Goal: Information Seeking & Learning: Learn about a topic

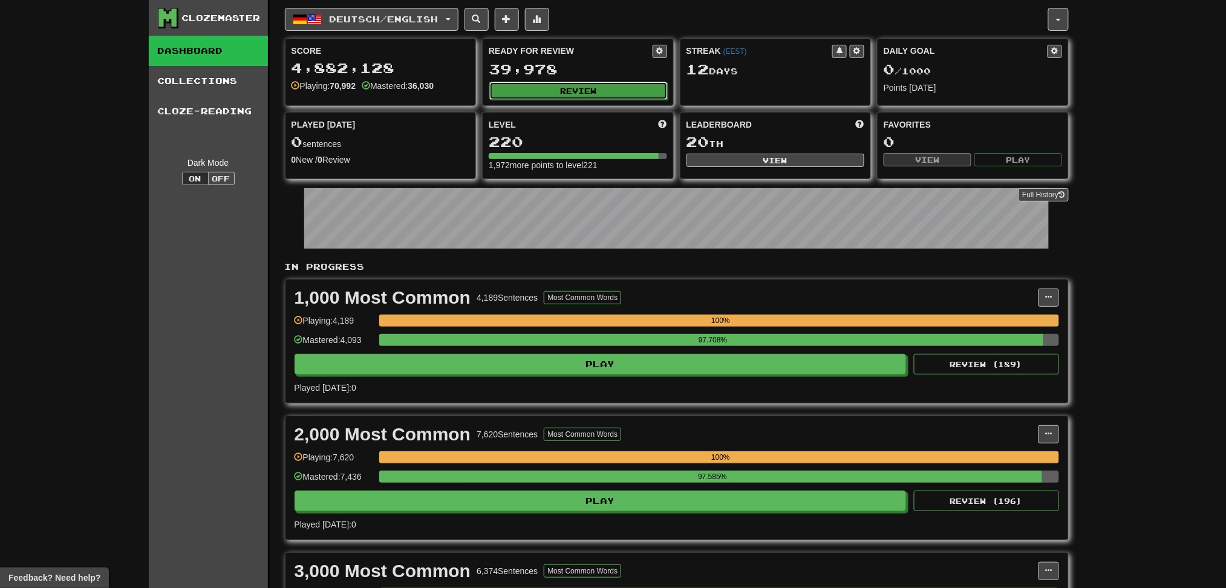
click at [598, 82] on button "Review" at bounding box center [578, 91] width 178 height 18
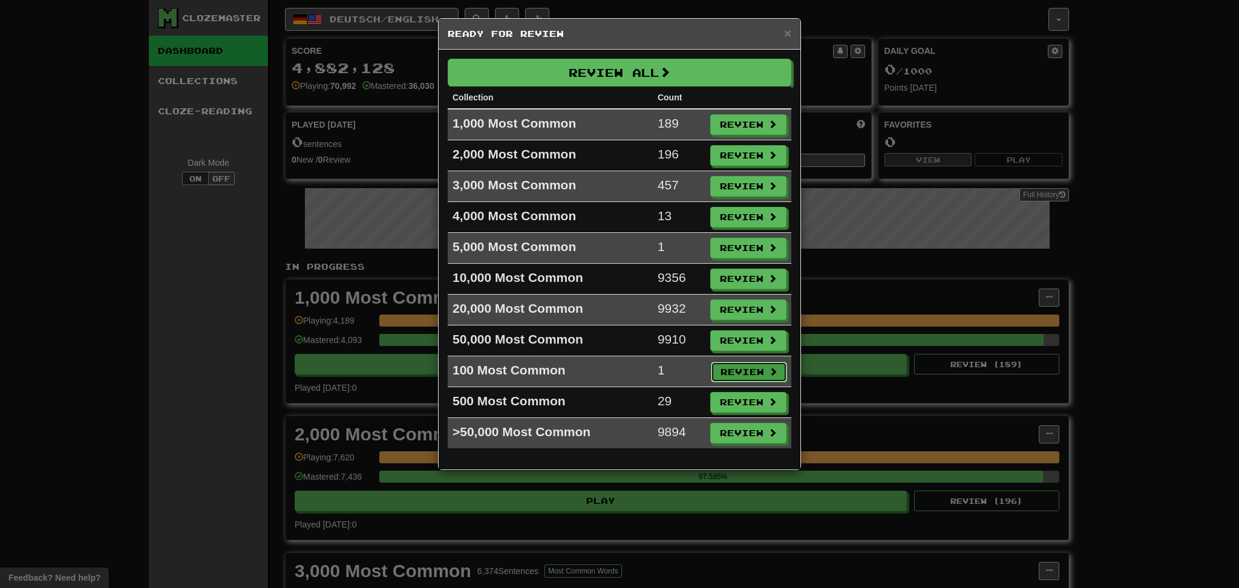
click at [729, 373] on button "Review" at bounding box center [749, 372] width 76 height 21
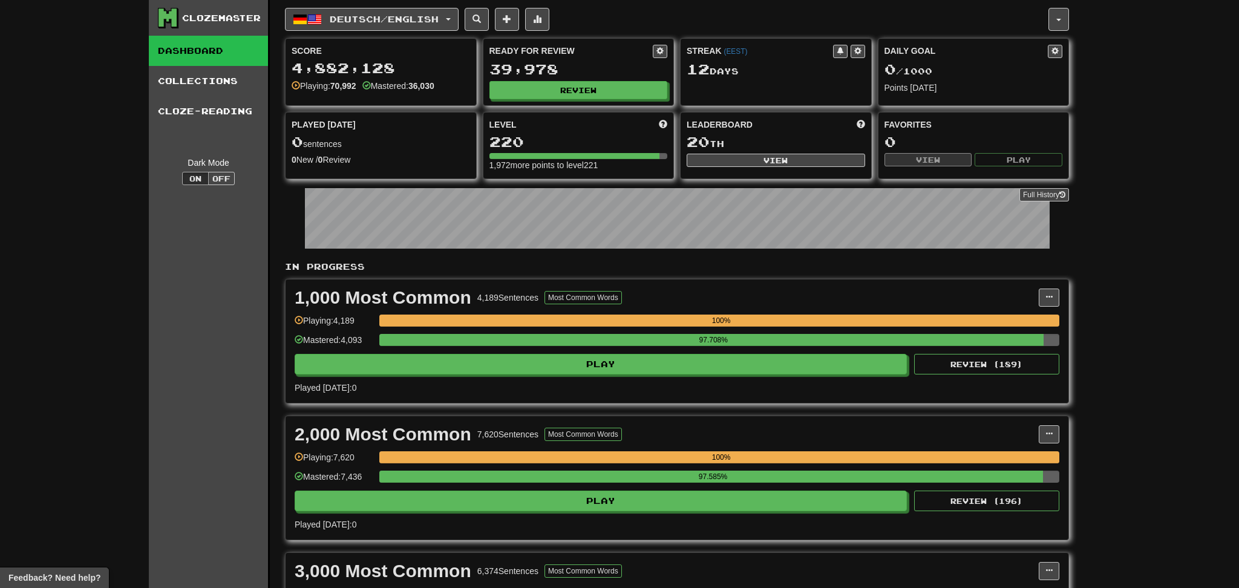
select select "********"
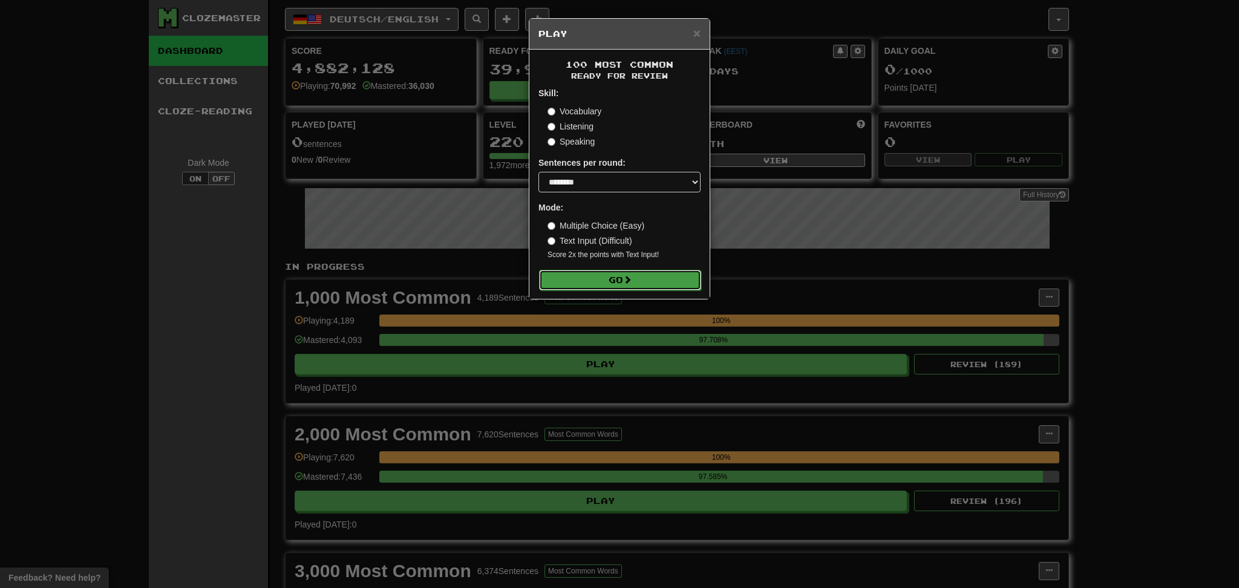
click at [619, 286] on button "Go" at bounding box center [620, 280] width 162 height 21
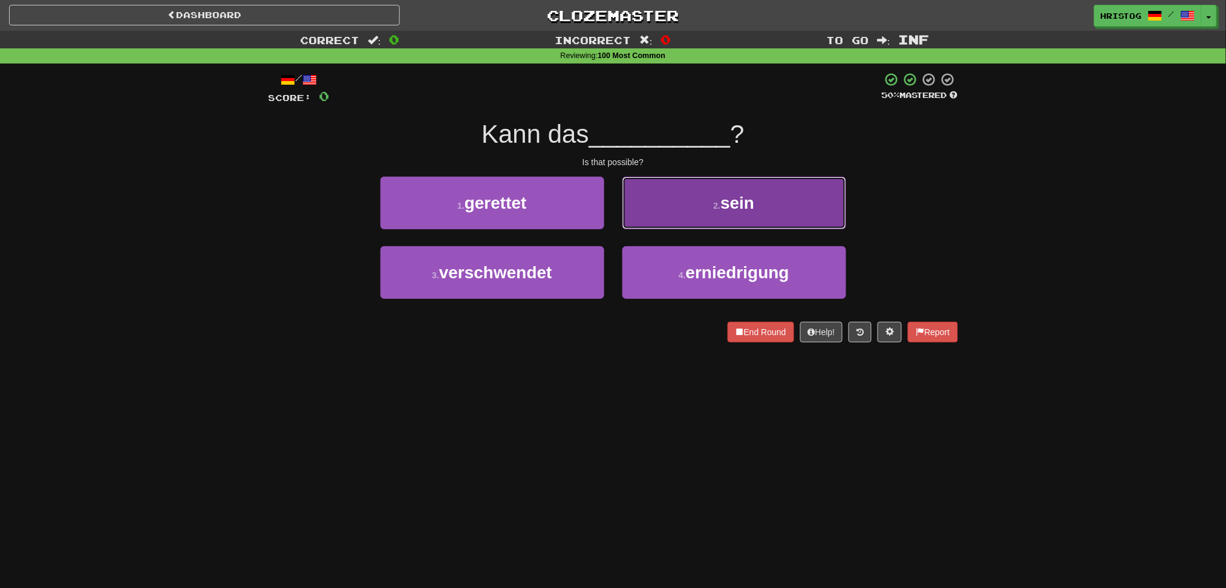
click at [682, 205] on button "2 . sein" at bounding box center [734, 203] width 224 height 53
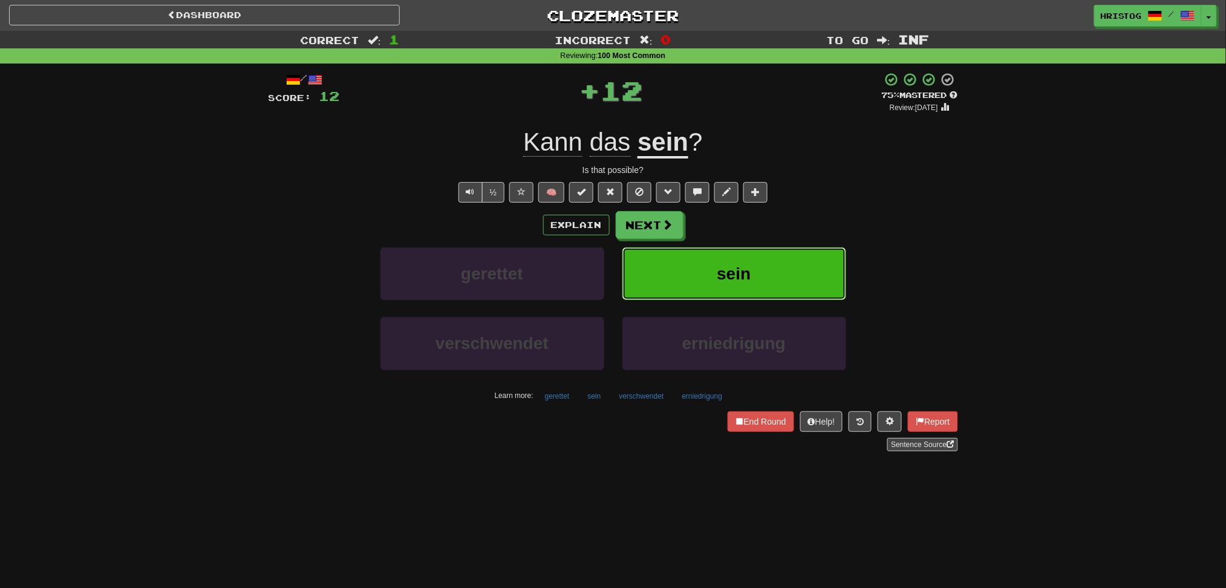
click at [709, 270] on button "sein" at bounding box center [734, 273] width 224 height 53
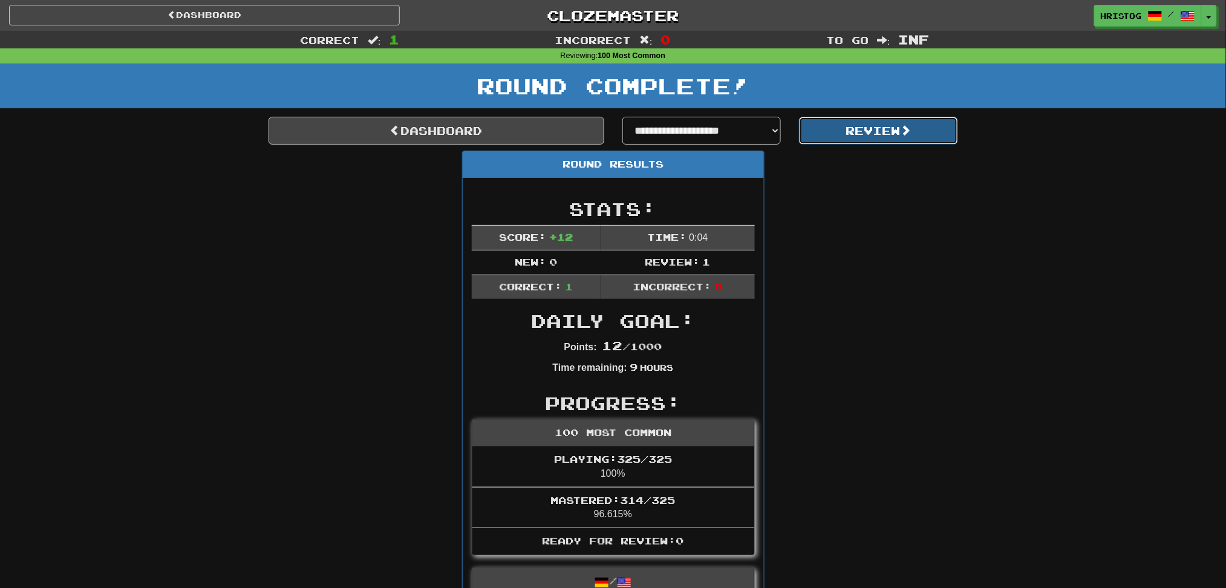
click at [864, 128] on button "Review" at bounding box center [878, 131] width 159 height 28
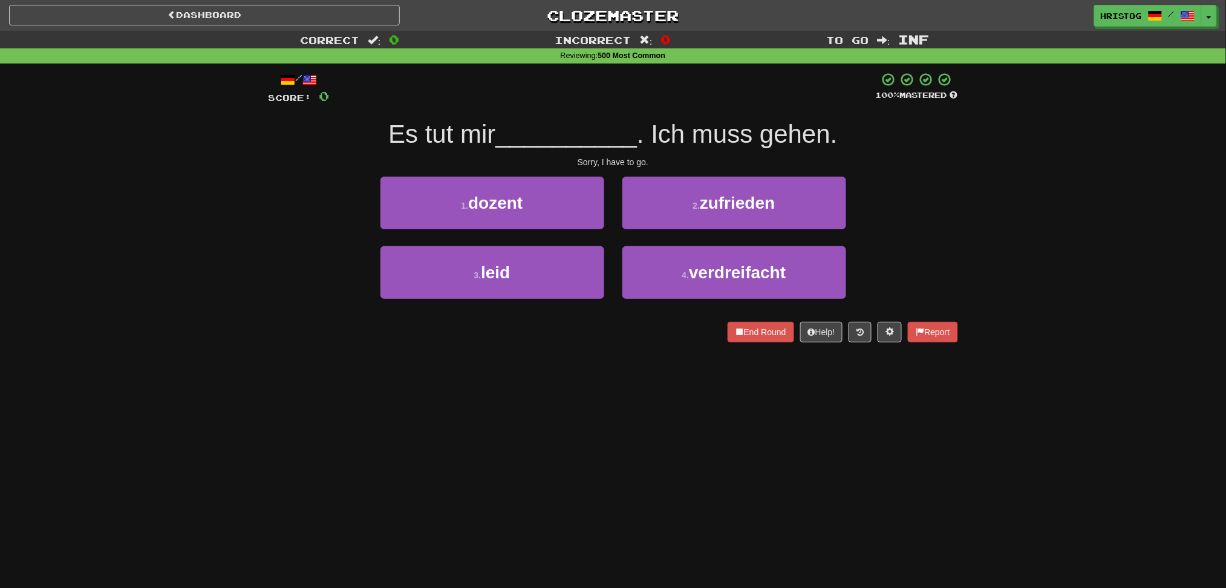
click at [692, 442] on div "Dashboard Clozemaster HristoG / Toggle Dropdown Dashboard Leaderboard Activity …" at bounding box center [613, 294] width 1226 height 588
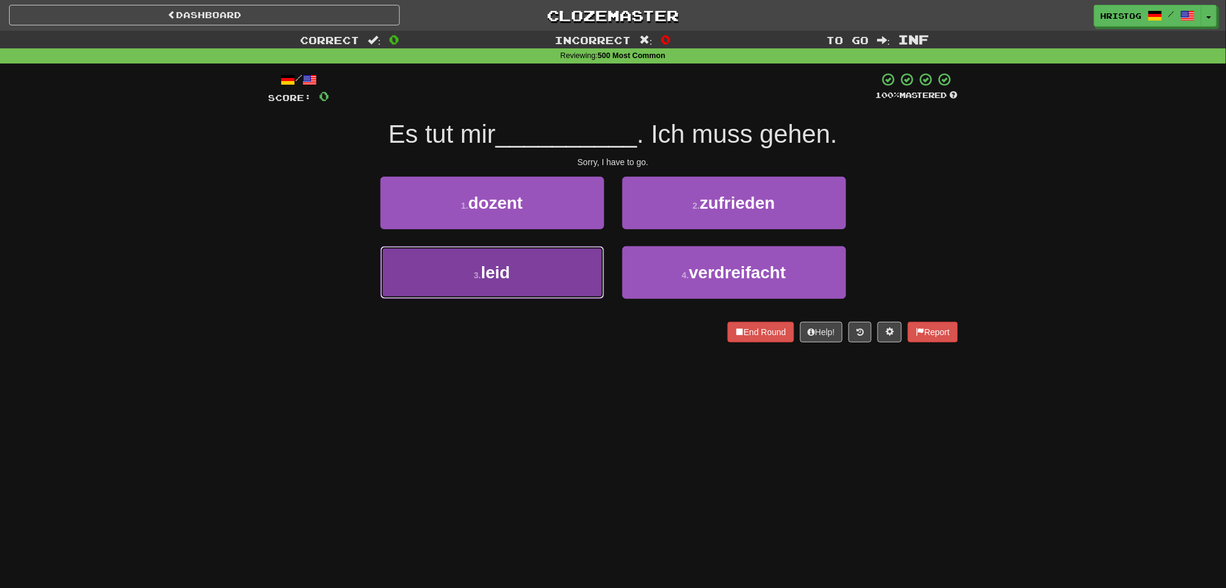
click at [547, 261] on button "3 . leid" at bounding box center [492, 272] width 224 height 53
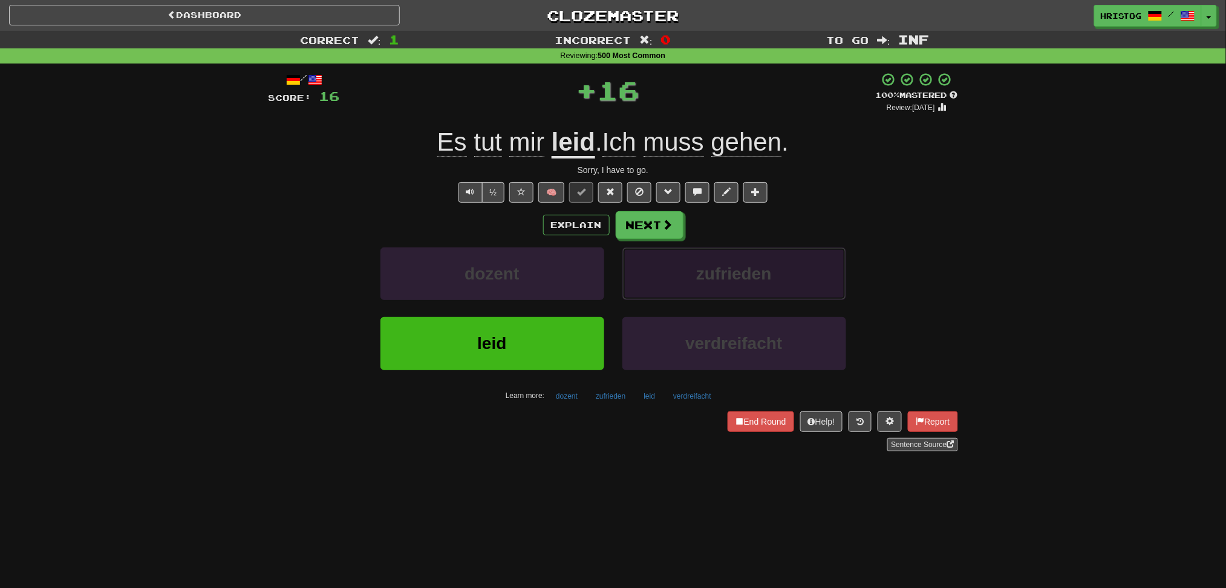
click at [695, 264] on button "zufrieden" at bounding box center [734, 273] width 224 height 53
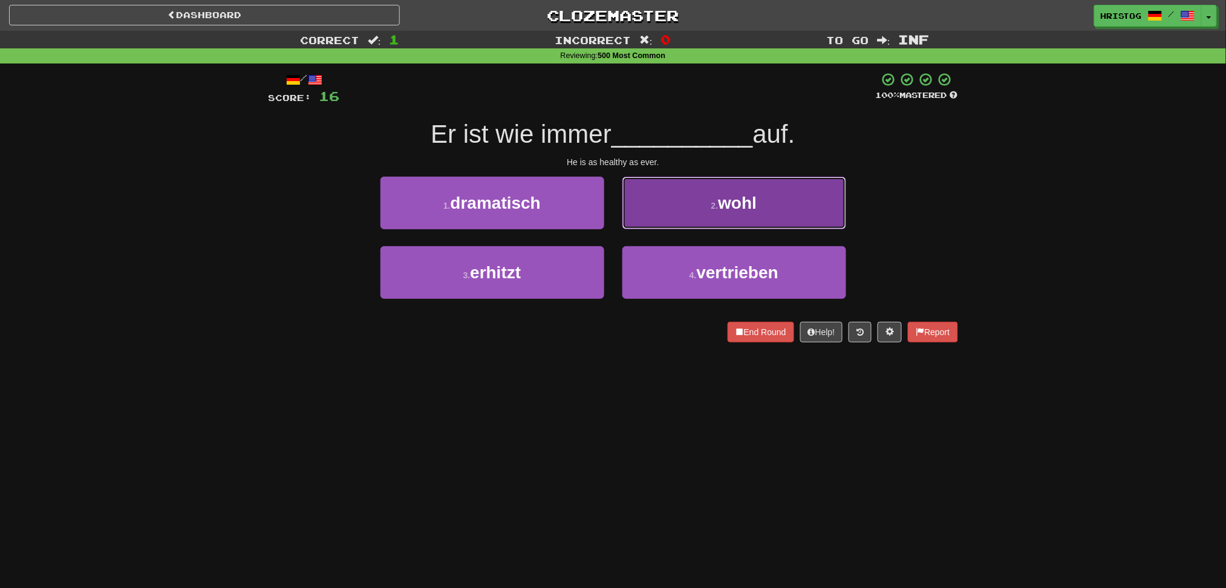
click at [651, 211] on button "2 . wohl" at bounding box center [734, 203] width 224 height 53
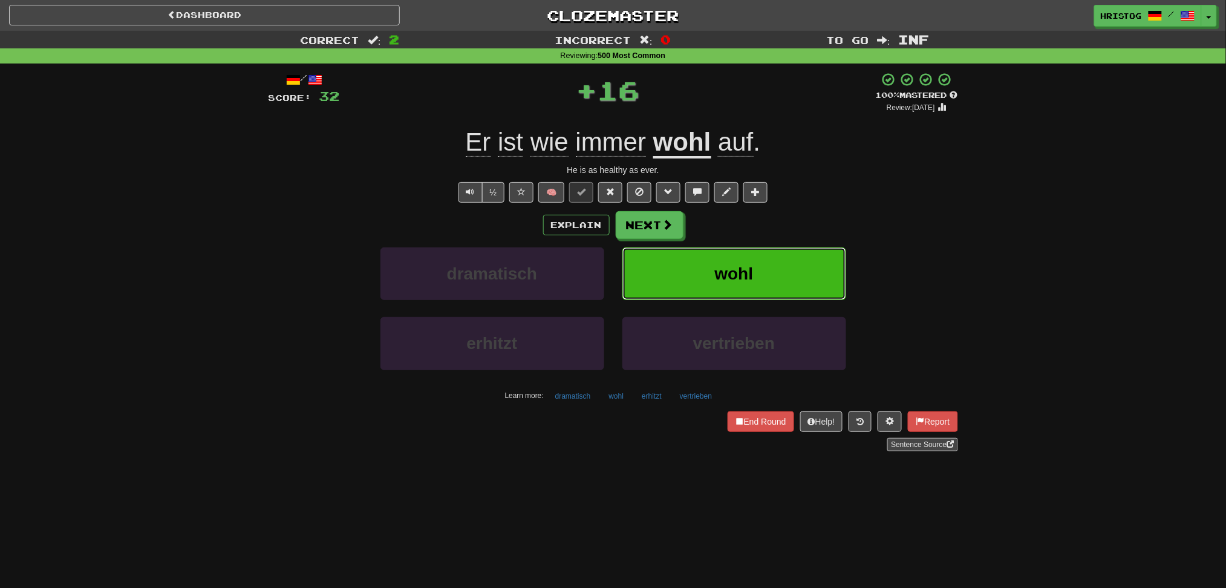
click at [697, 269] on button "wohl" at bounding box center [734, 273] width 224 height 53
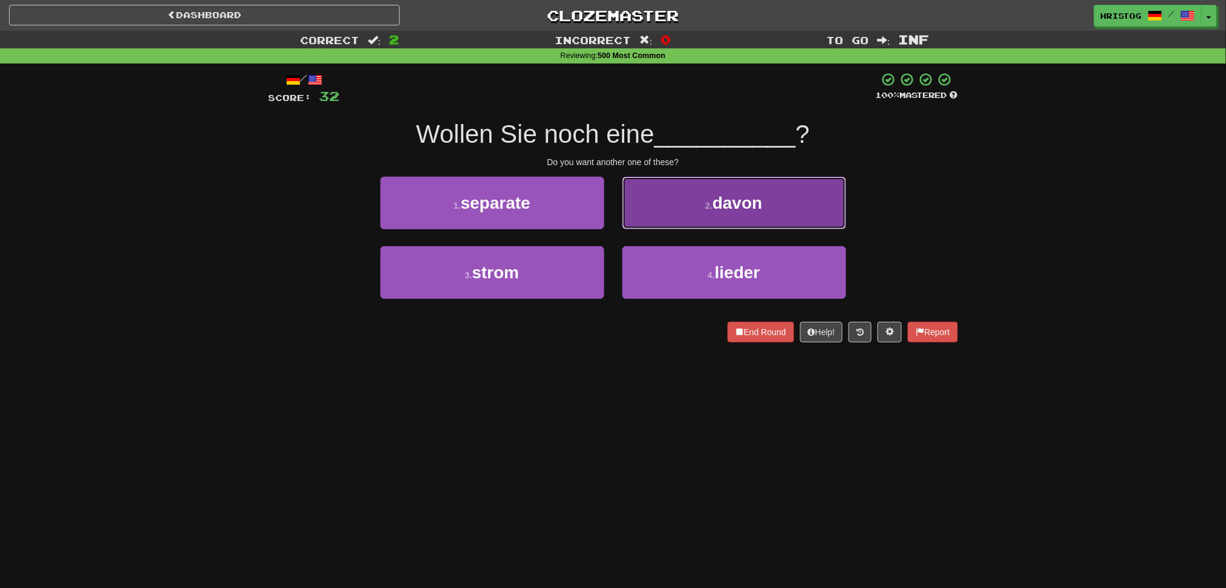
click at [664, 219] on button "2 . davon" at bounding box center [734, 203] width 224 height 53
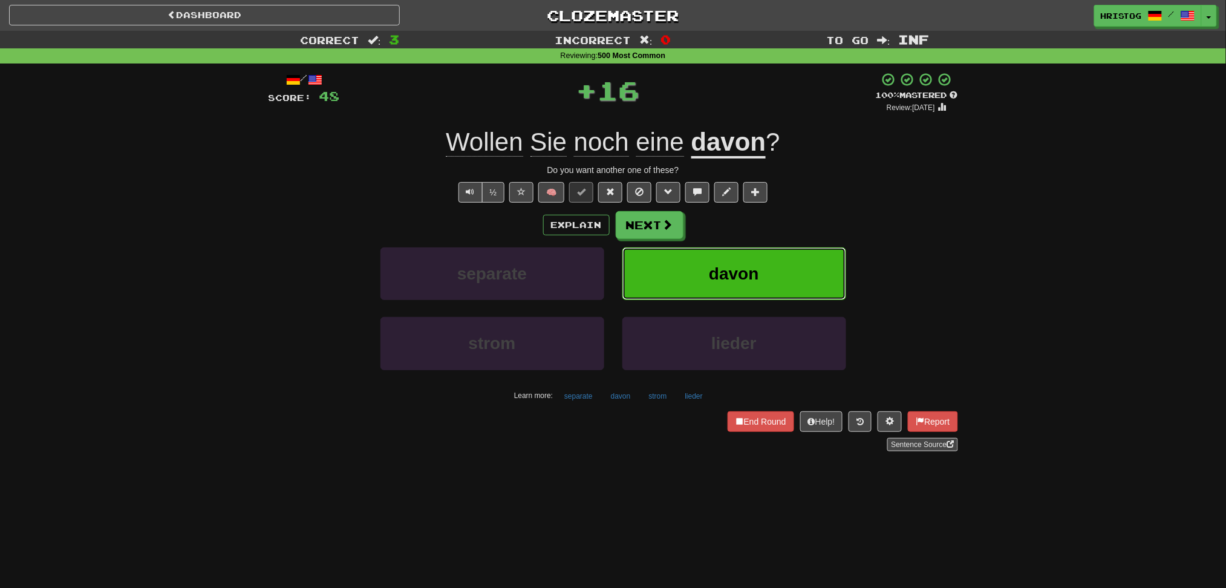
click at [670, 276] on button "davon" at bounding box center [734, 273] width 224 height 53
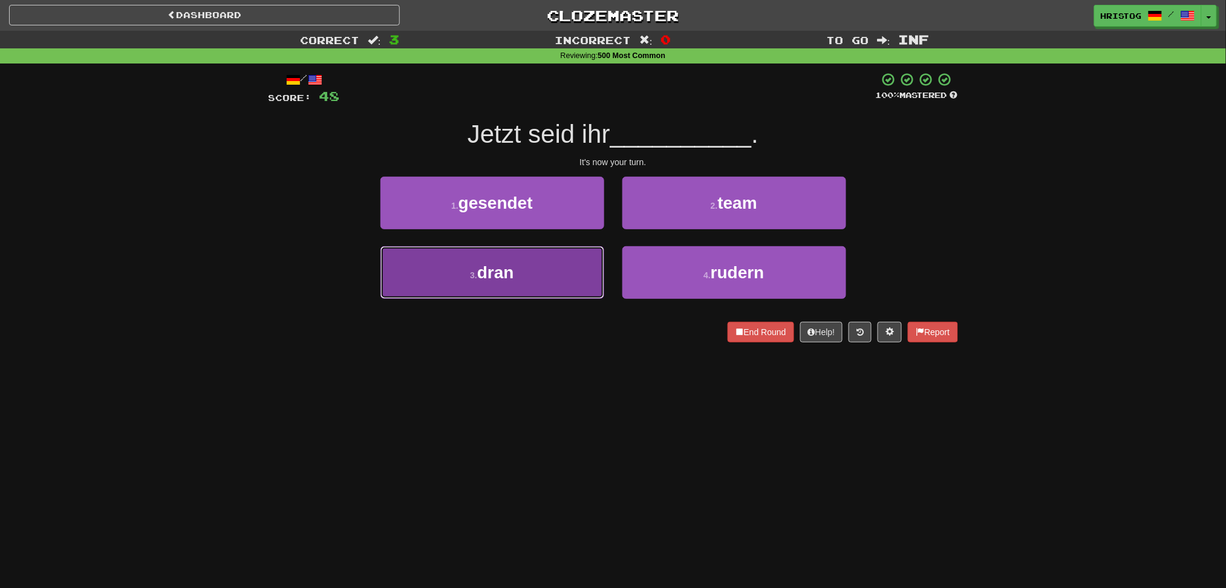
click at [586, 273] on button "3 . dran" at bounding box center [492, 272] width 224 height 53
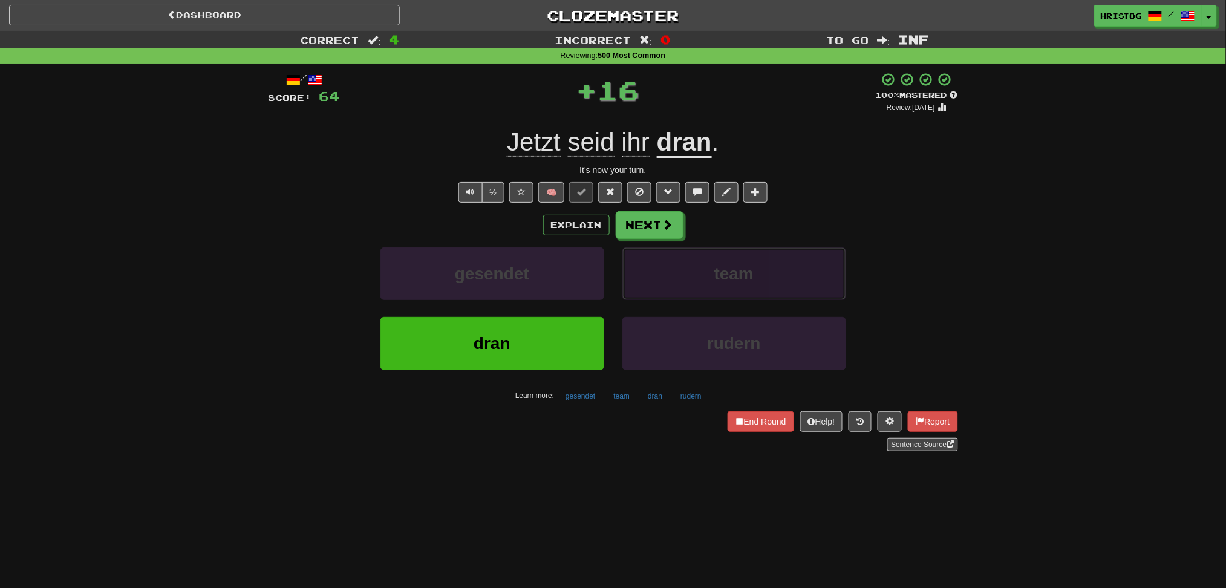
click at [665, 273] on button "team" at bounding box center [734, 273] width 224 height 53
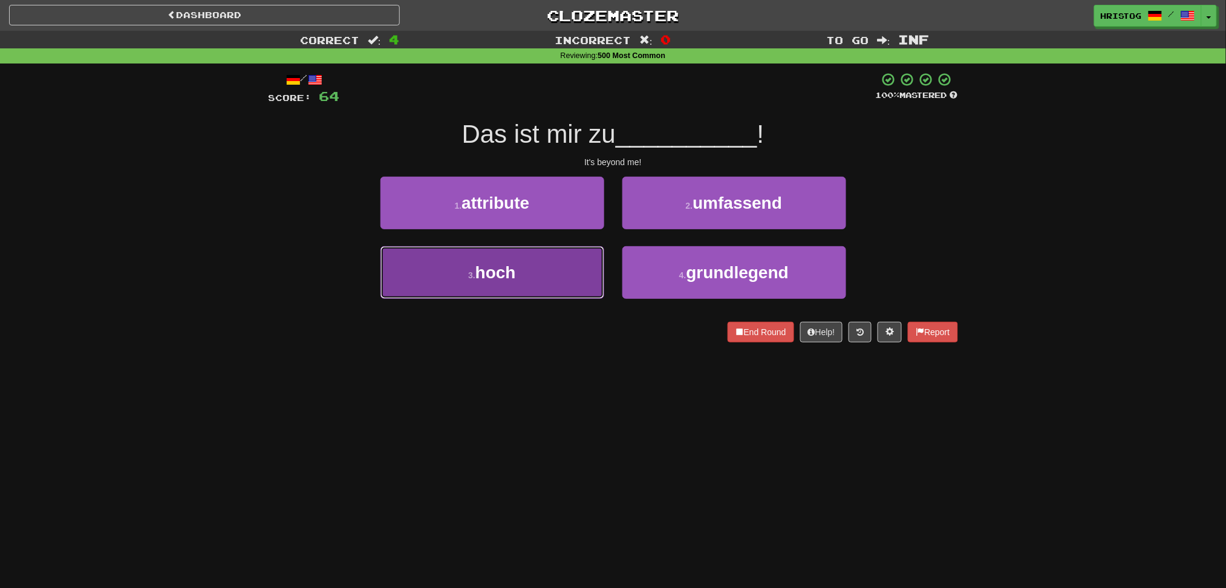
click at [579, 274] on button "3 . hoch" at bounding box center [492, 272] width 224 height 53
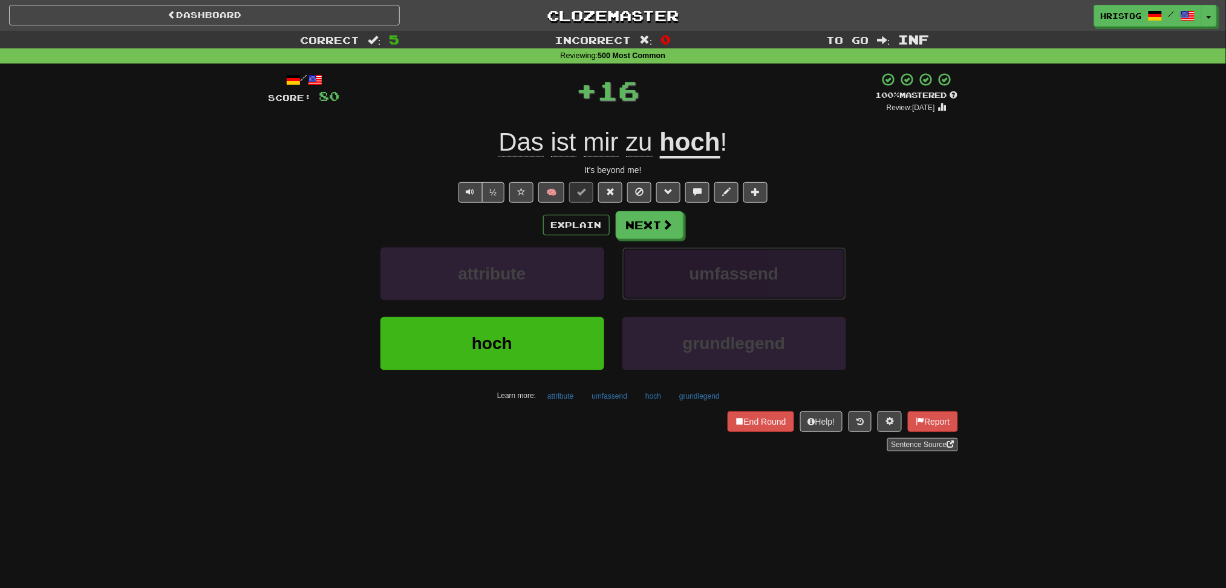
click at [653, 256] on button "umfassend" at bounding box center [734, 273] width 224 height 53
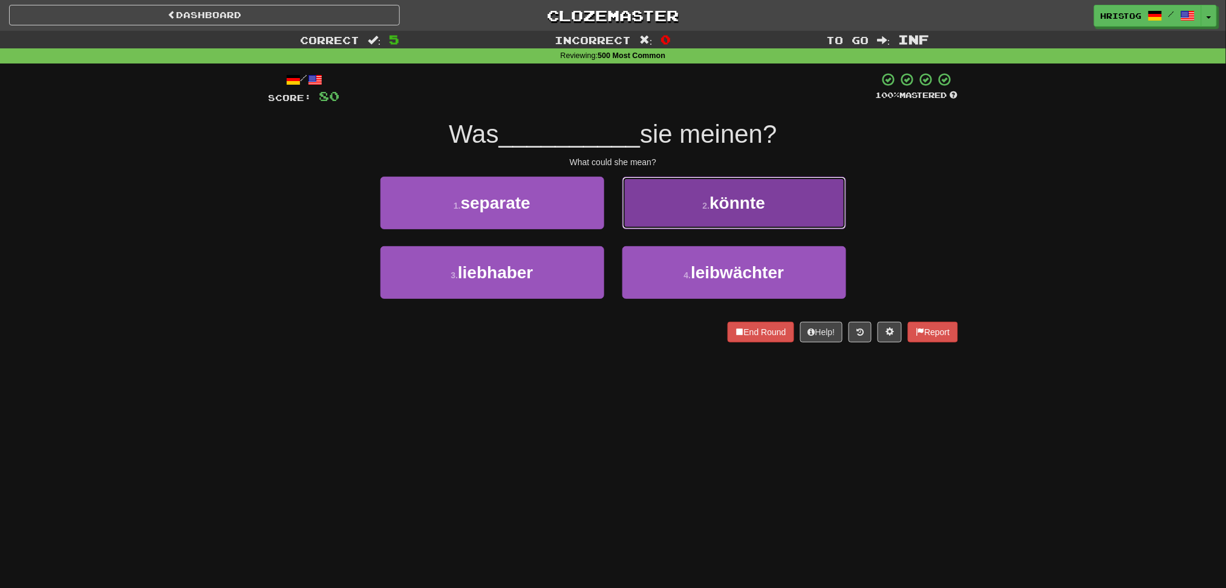
click at [655, 224] on button "2 . könnte" at bounding box center [734, 203] width 224 height 53
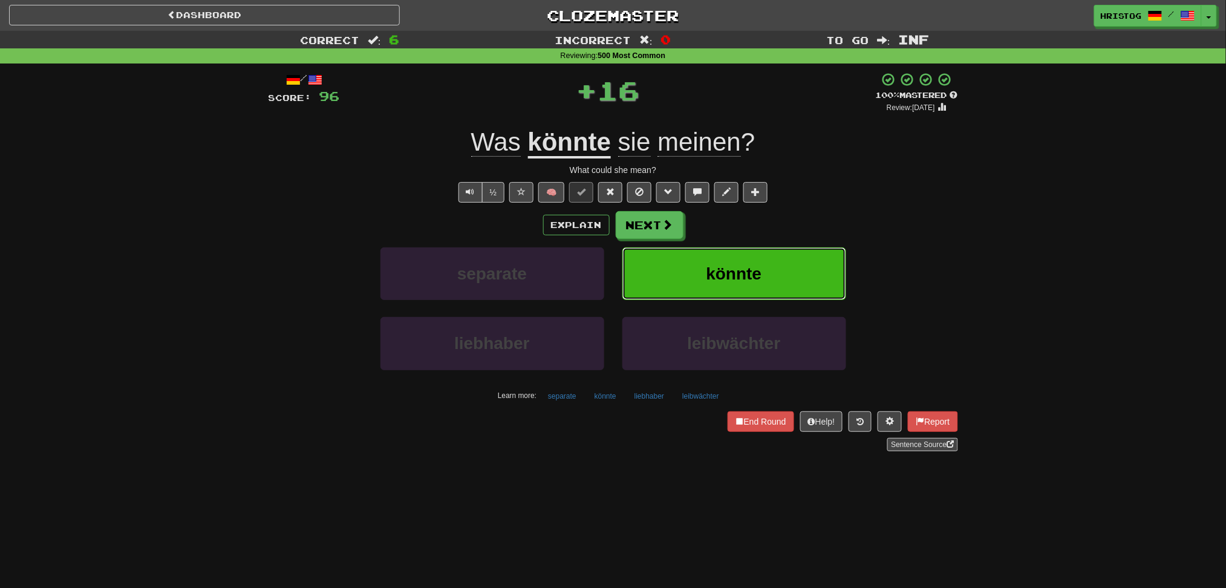
click at [642, 282] on button "könnte" at bounding box center [734, 273] width 224 height 53
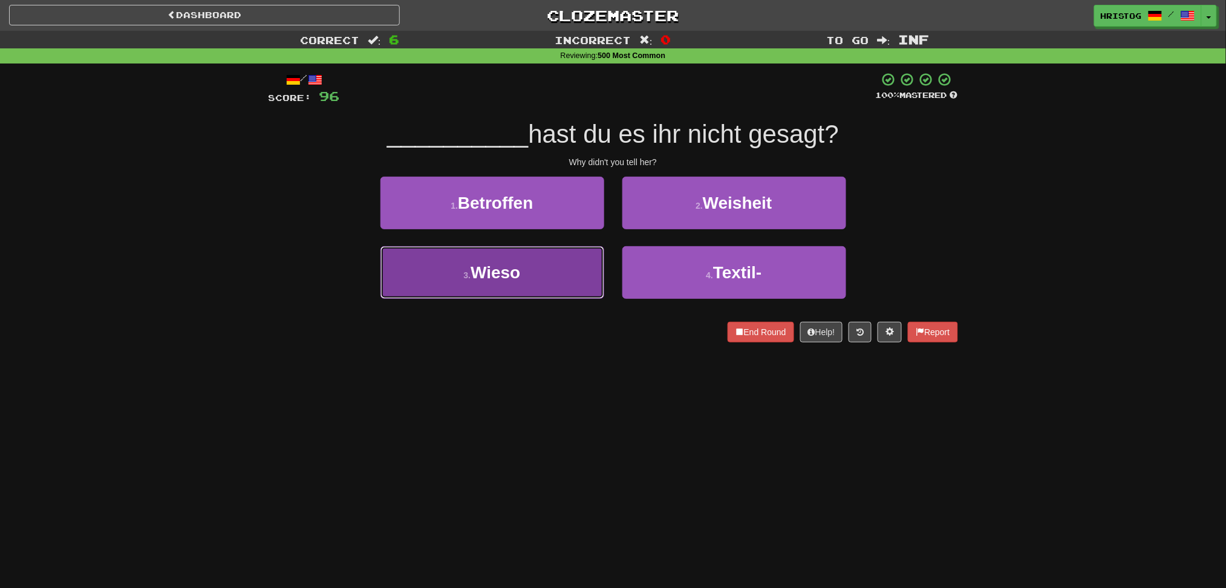
click at [590, 279] on button "3 . Wieso" at bounding box center [492, 272] width 224 height 53
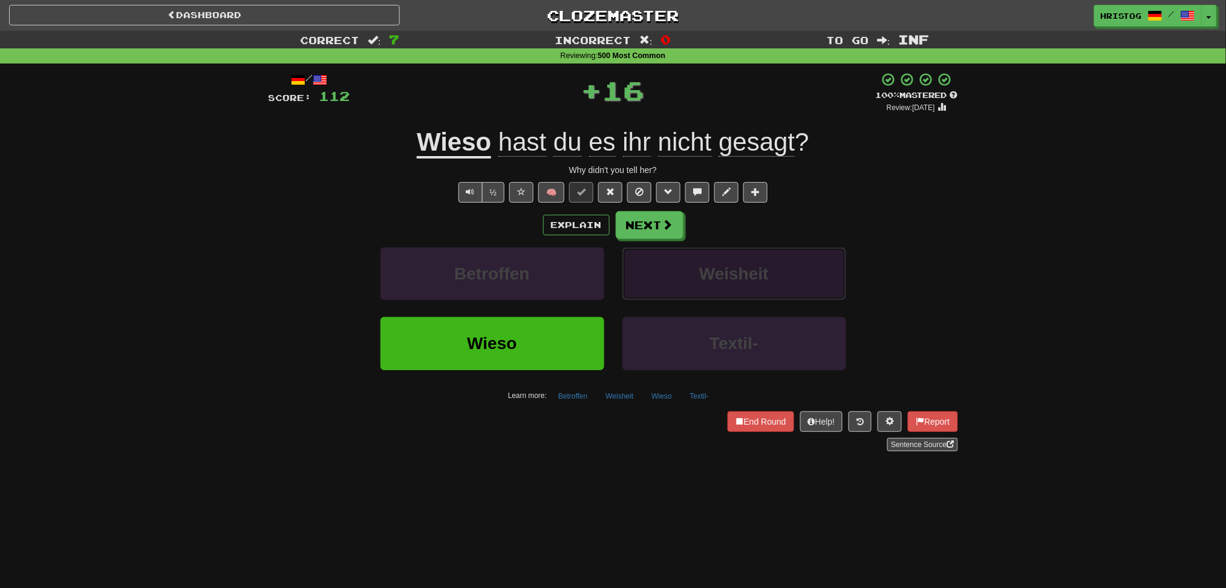
click at [648, 264] on button "Weisheit" at bounding box center [734, 273] width 224 height 53
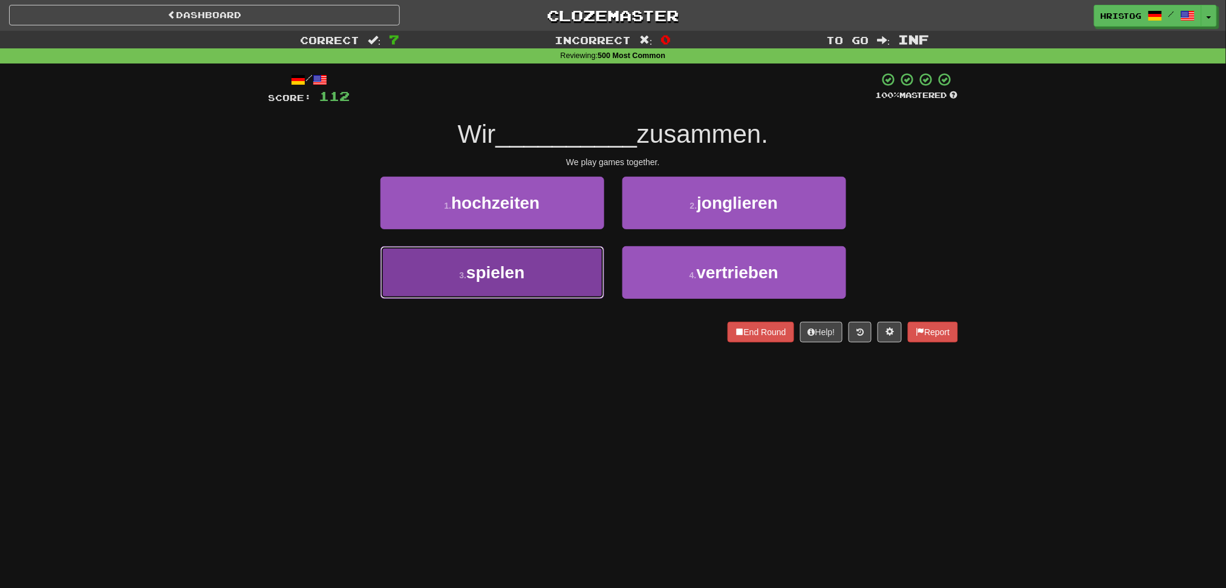
click at [581, 273] on button "3 . spielen" at bounding box center [492, 272] width 224 height 53
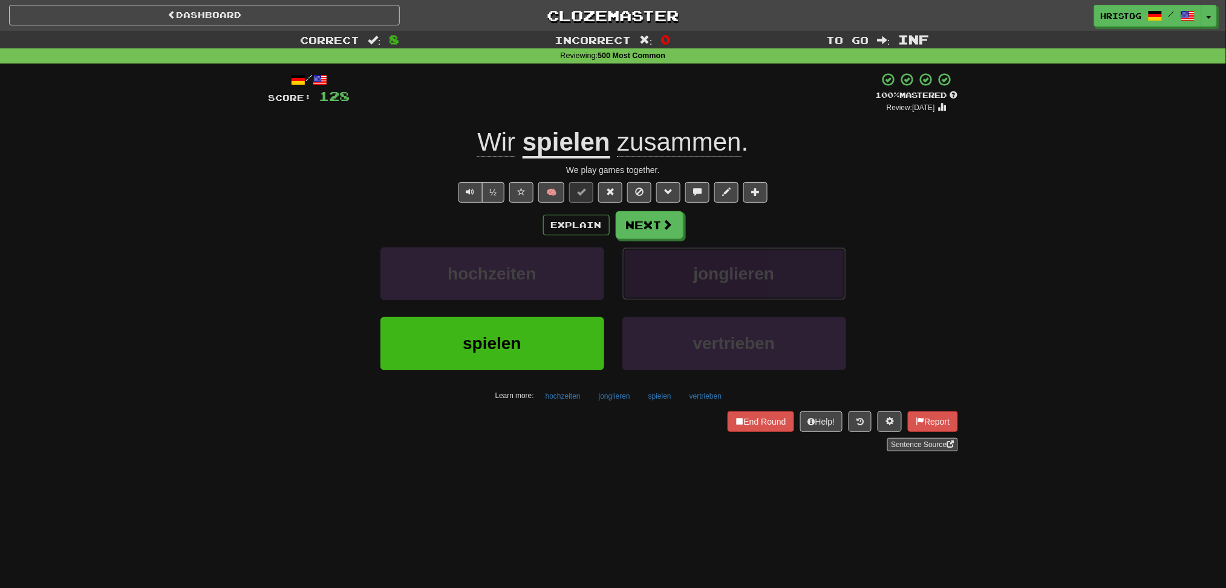
click at [654, 282] on button "jonglieren" at bounding box center [734, 273] width 224 height 53
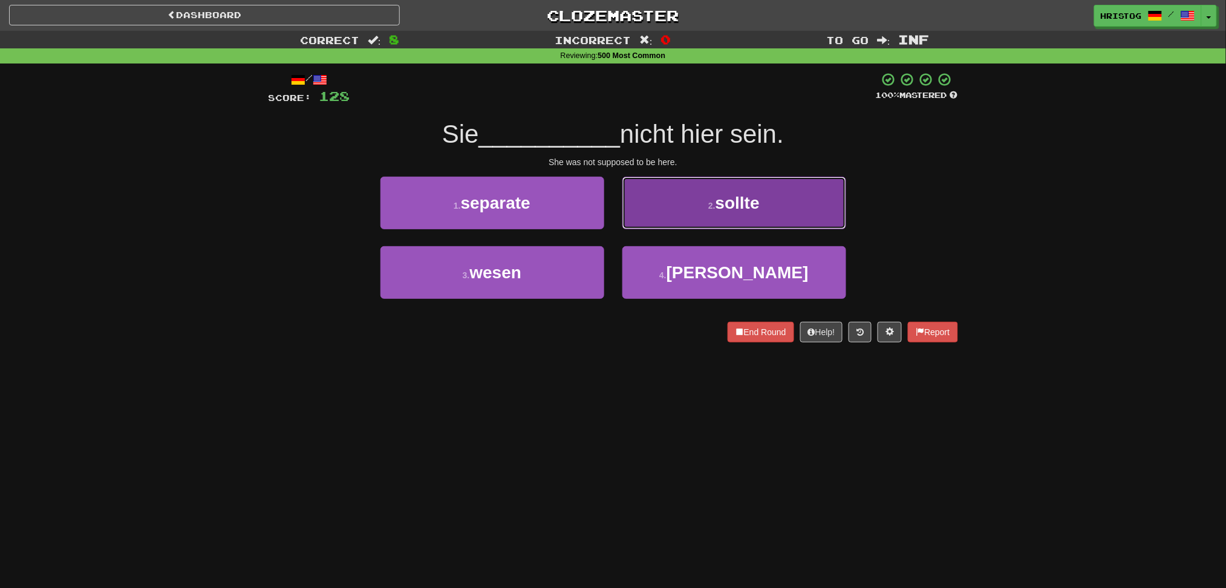
click at [693, 214] on button "2 . sollte" at bounding box center [734, 203] width 224 height 53
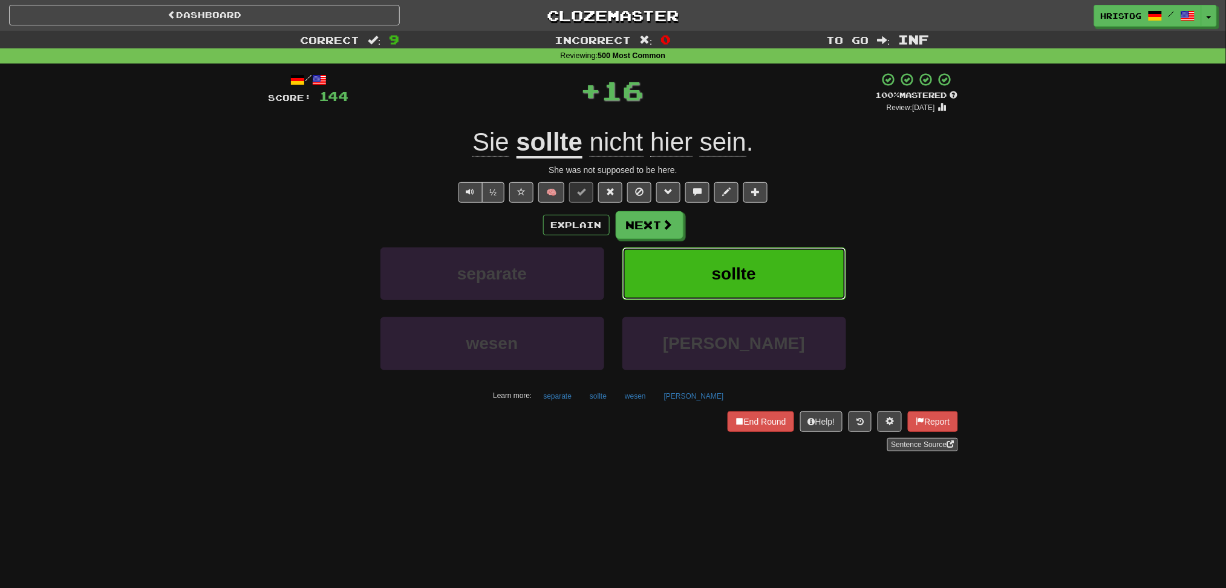
click at [689, 273] on button "sollte" at bounding box center [734, 273] width 224 height 53
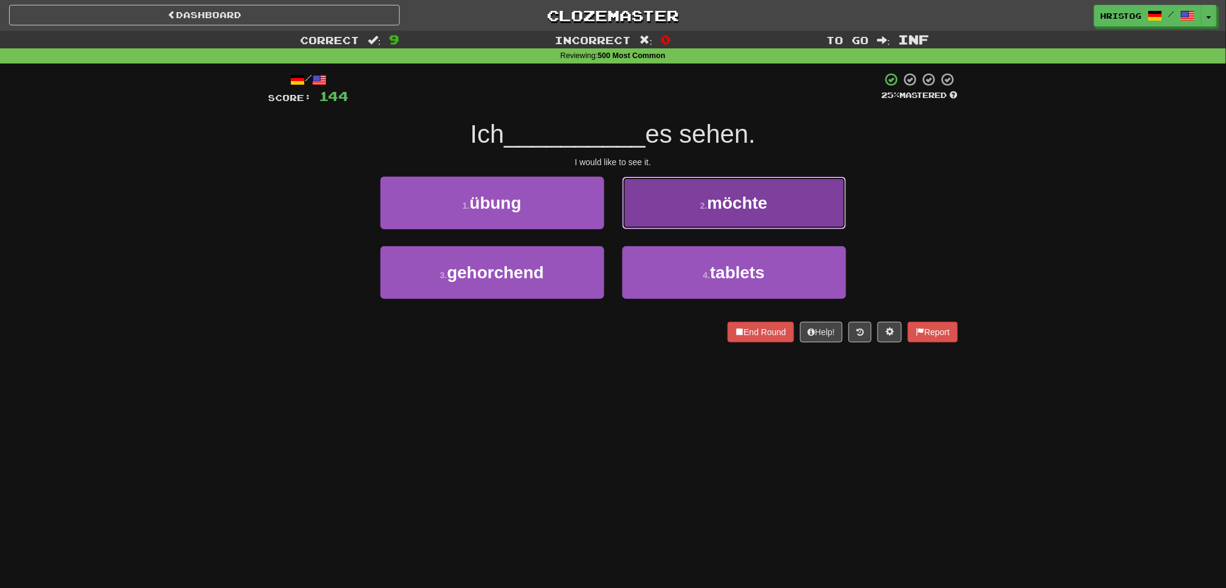
click at [685, 207] on button "2 . möchte" at bounding box center [734, 203] width 224 height 53
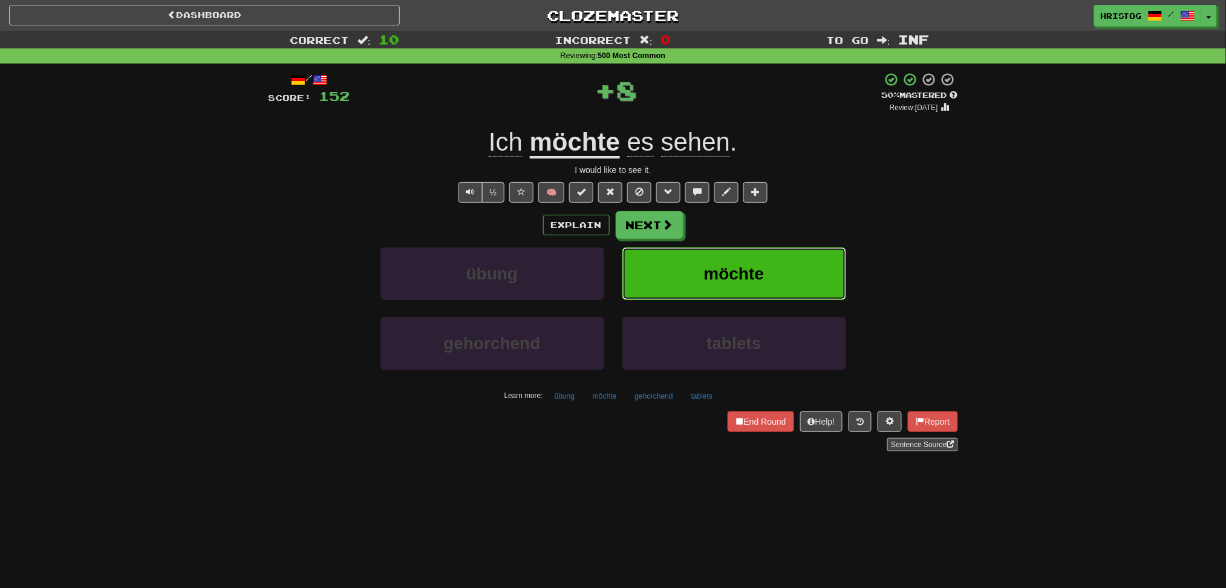
click at [669, 261] on button "möchte" at bounding box center [734, 273] width 224 height 53
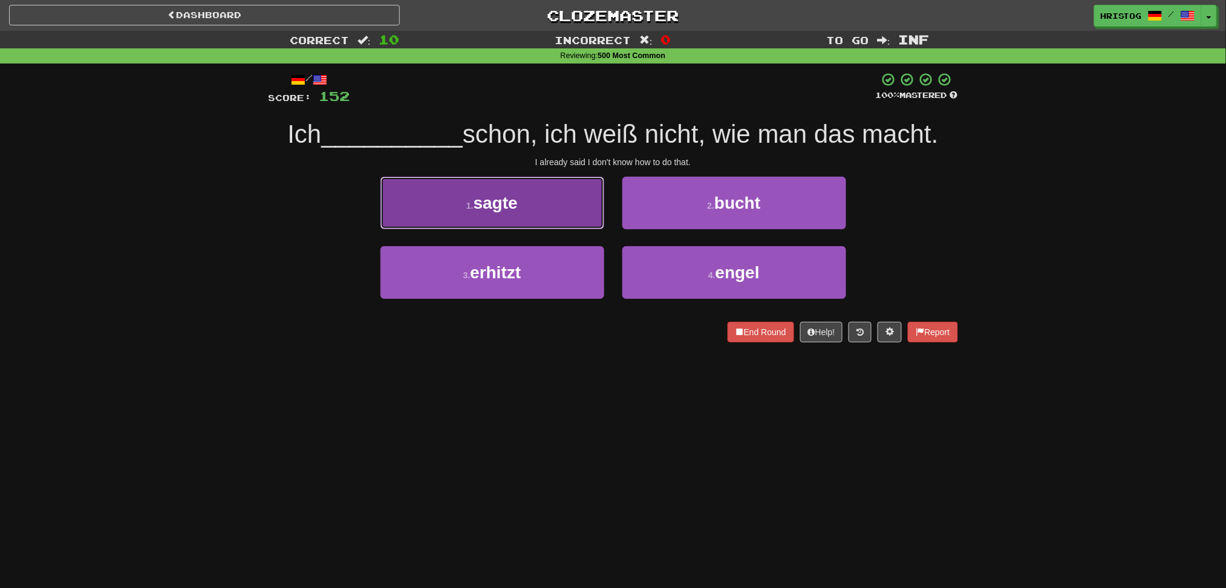
click at [578, 226] on button "1 . sagte" at bounding box center [492, 203] width 224 height 53
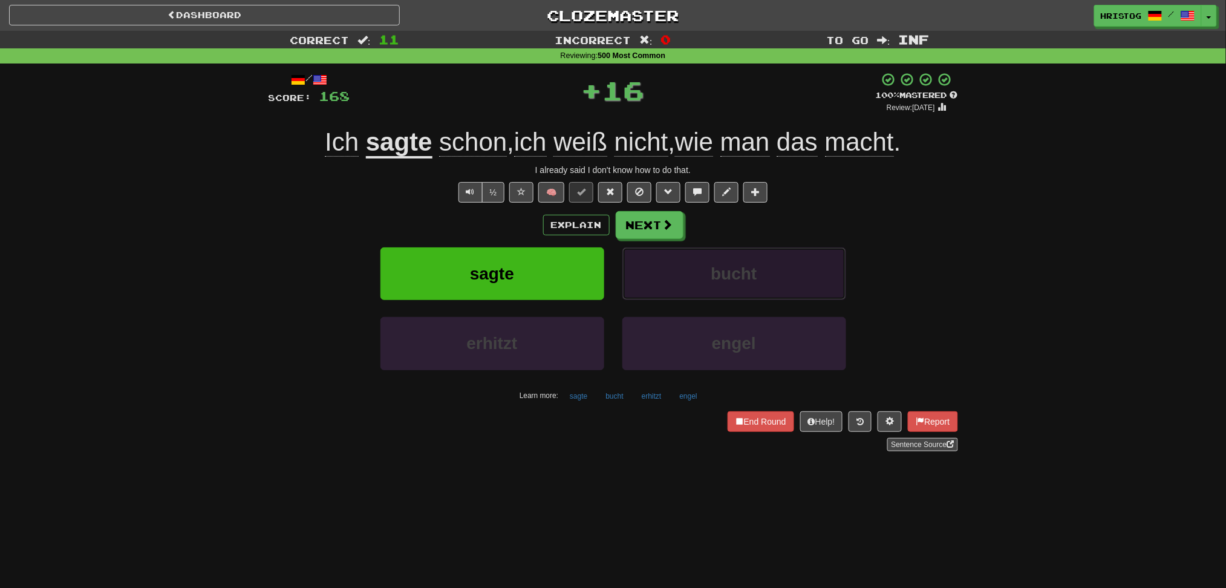
click at [679, 263] on button "bucht" at bounding box center [734, 273] width 224 height 53
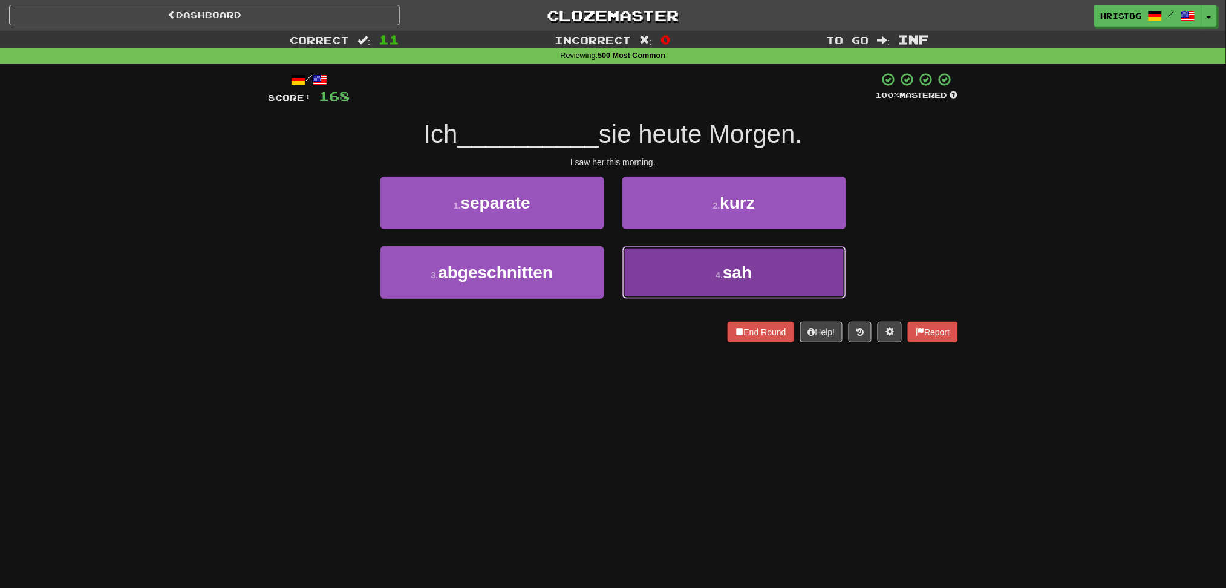
click at [671, 292] on button "4 . sah" at bounding box center [734, 272] width 224 height 53
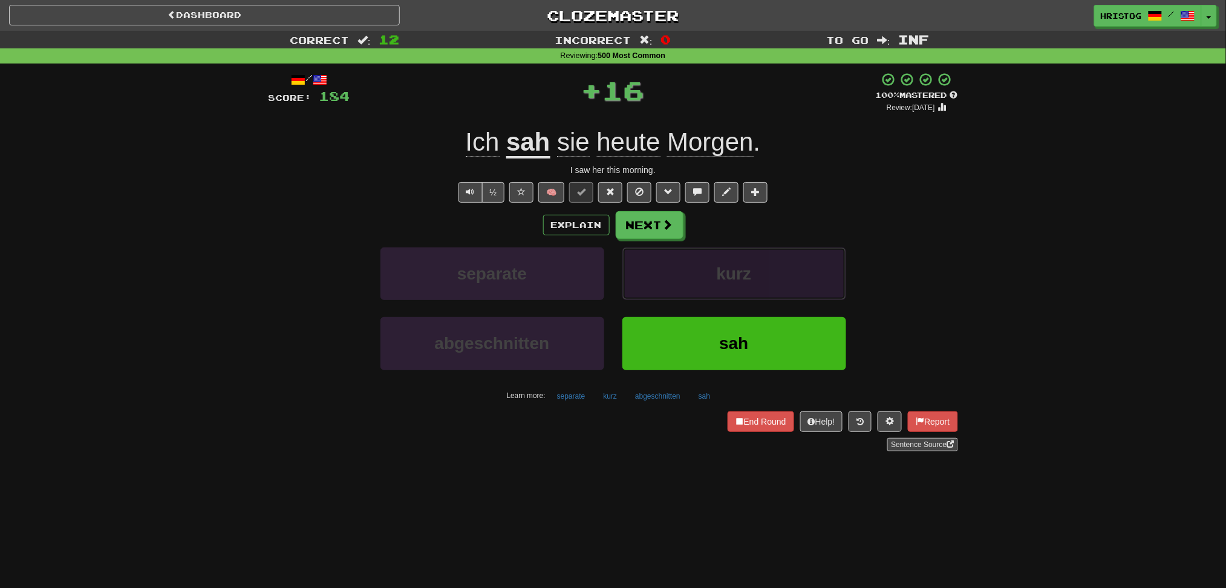
click at [670, 279] on button "kurz" at bounding box center [734, 273] width 224 height 53
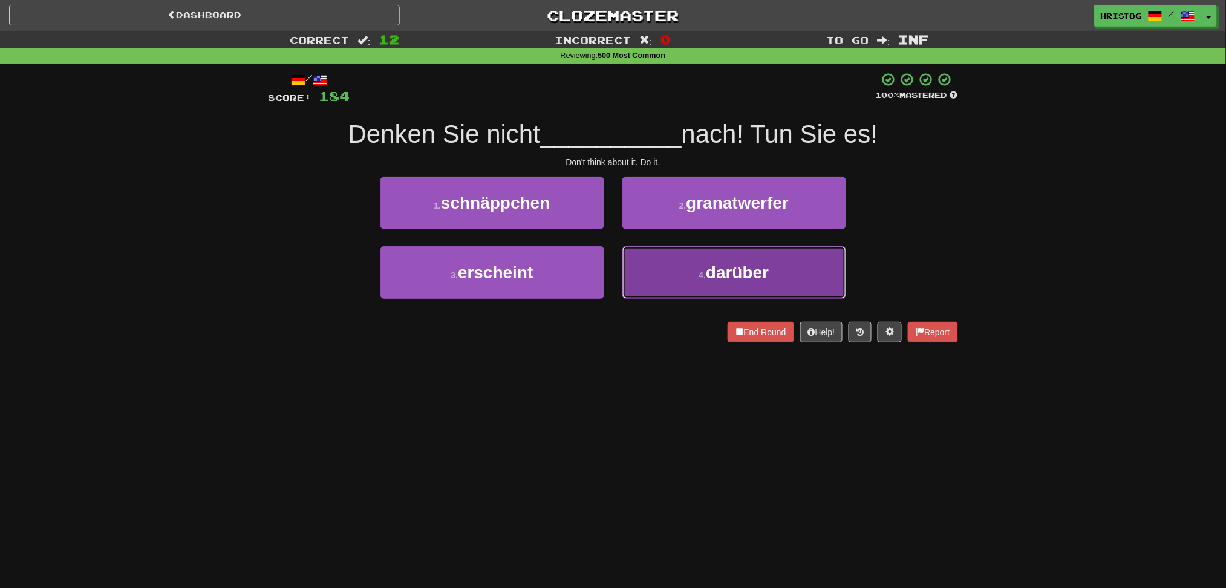
click at [663, 276] on button "4 . darüber" at bounding box center [734, 272] width 224 height 53
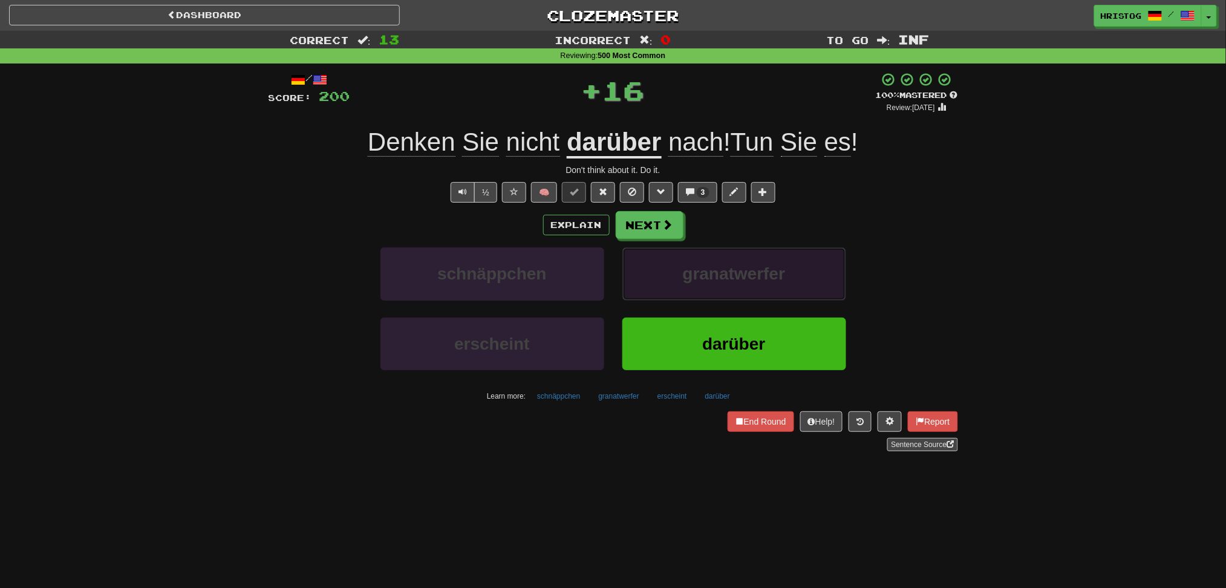
click at [685, 264] on span "granatwerfer" at bounding box center [734, 273] width 103 height 19
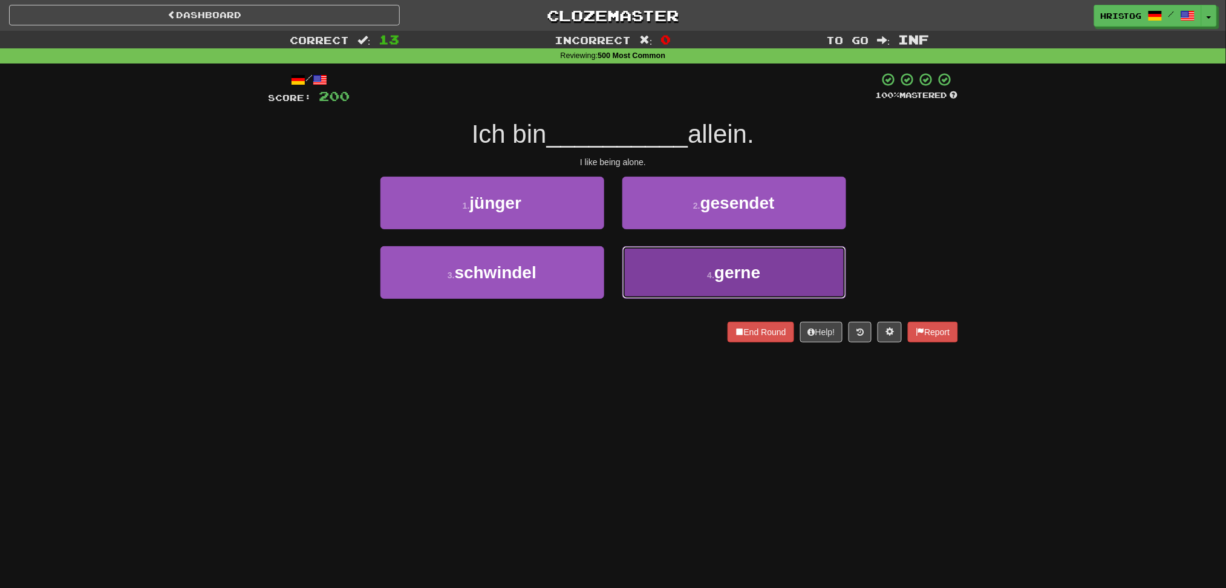
click at [693, 276] on button "4 . gerne" at bounding box center [734, 272] width 224 height 53
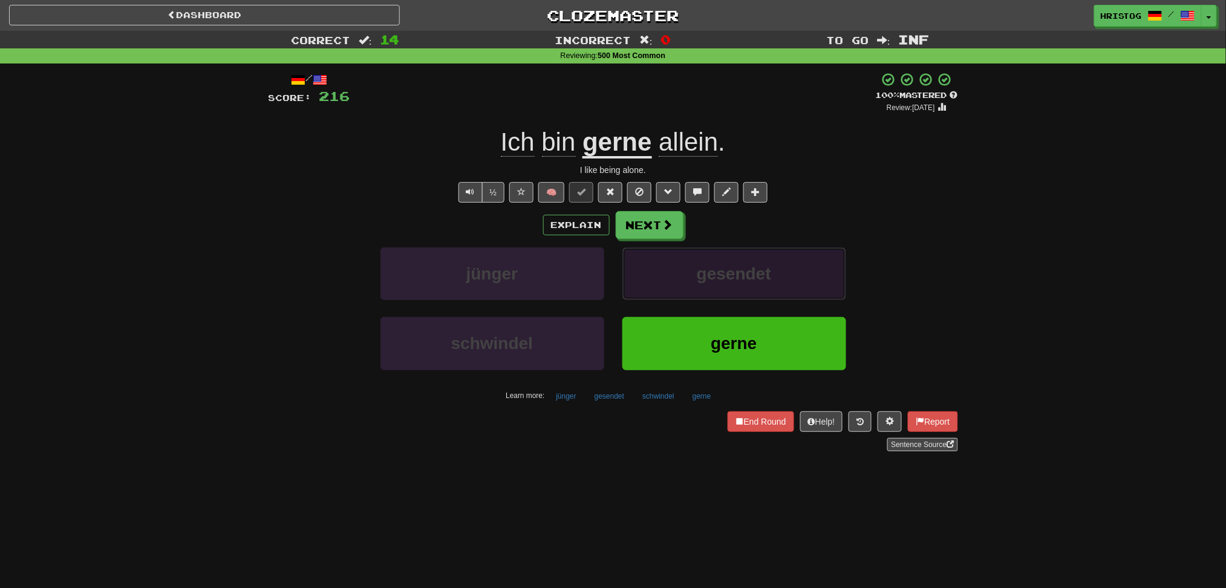
click at [749, 272] on span "gesendet" at bounding box center [734, 273] width 74 height 19
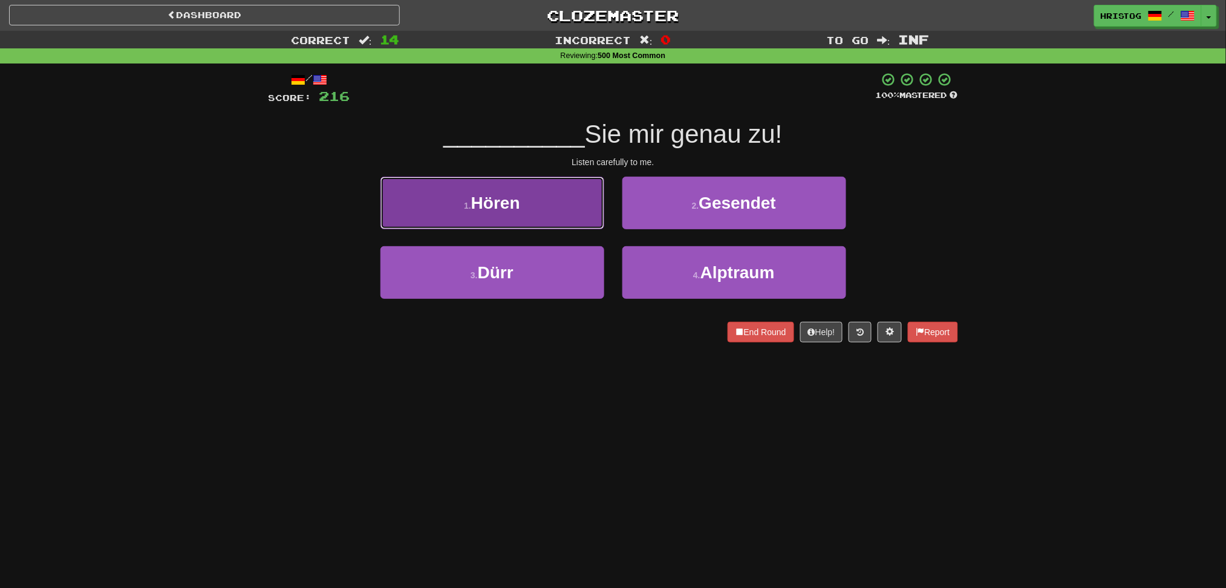
click at [575, 211] on button "1 . Hören" at bounding box center [492, 203] width 224 height 53
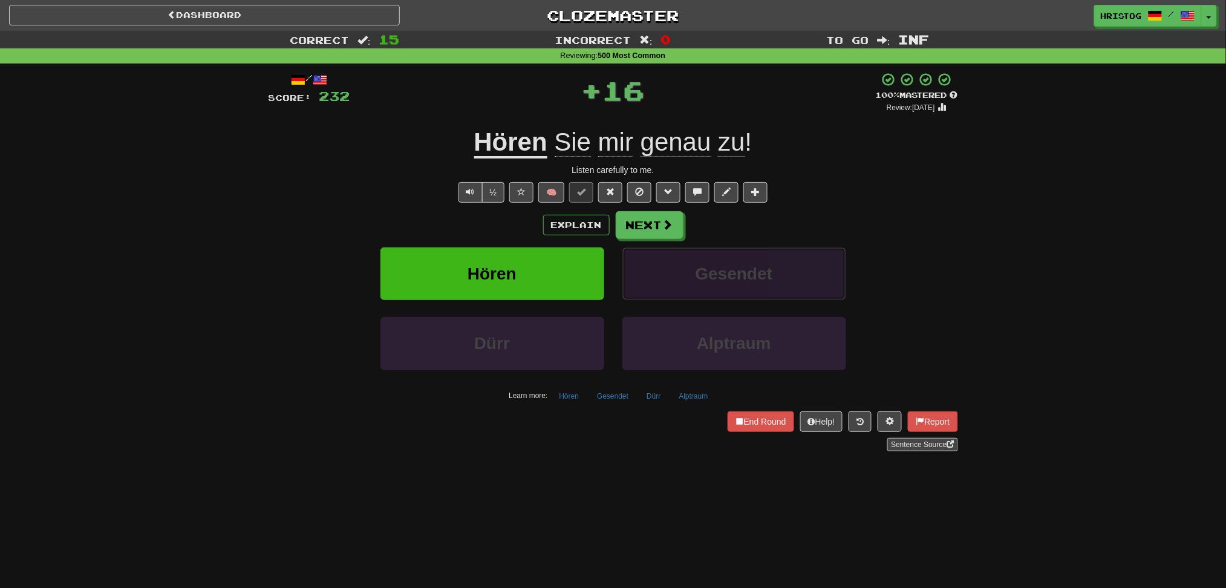
click at [758, 273] on span "Gesendet" at bounding box center [734, 273] width 77 height 19
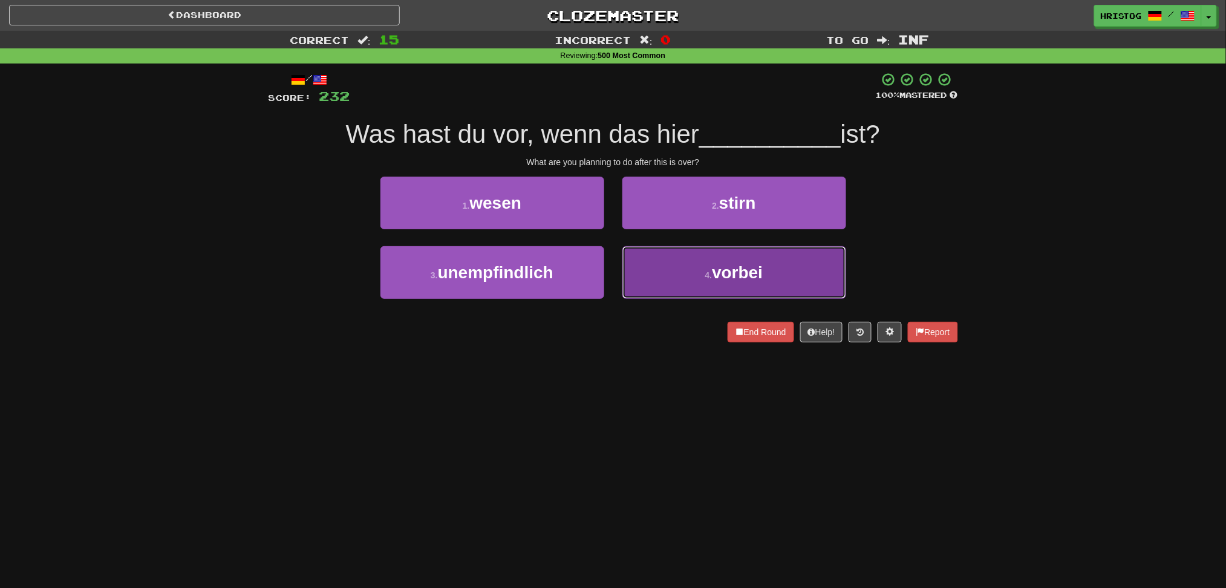
click at [751, 285] on button "4 . vorbei" at bounding box center [734, 272] width 224 height 53
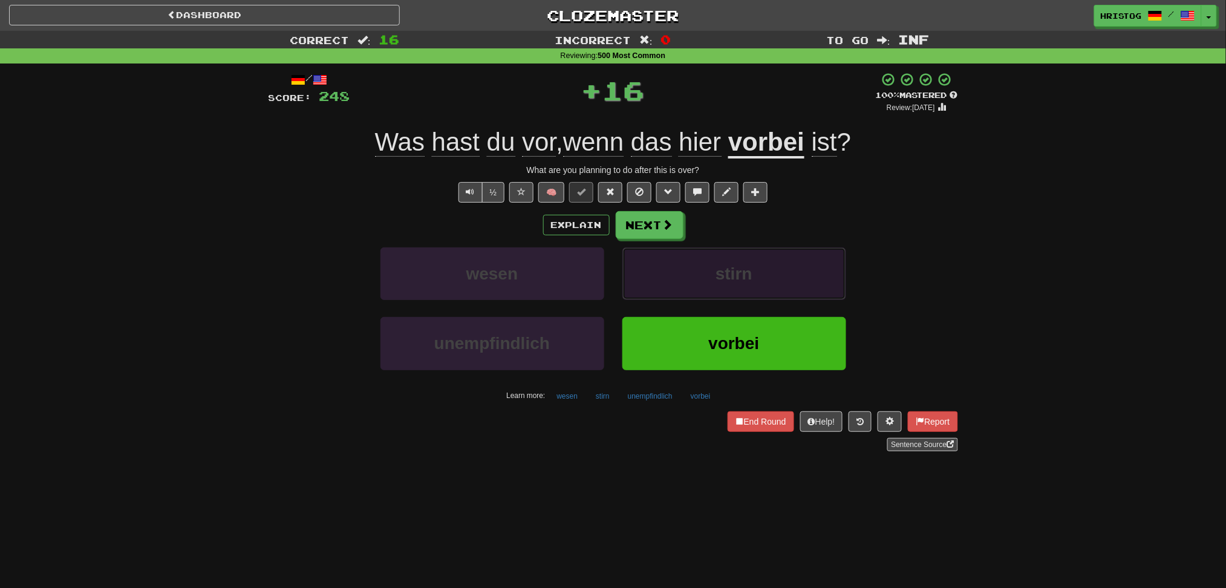
click at [757, 279] on button "stirn" at bounding box center [734, 273] width 224 height 53
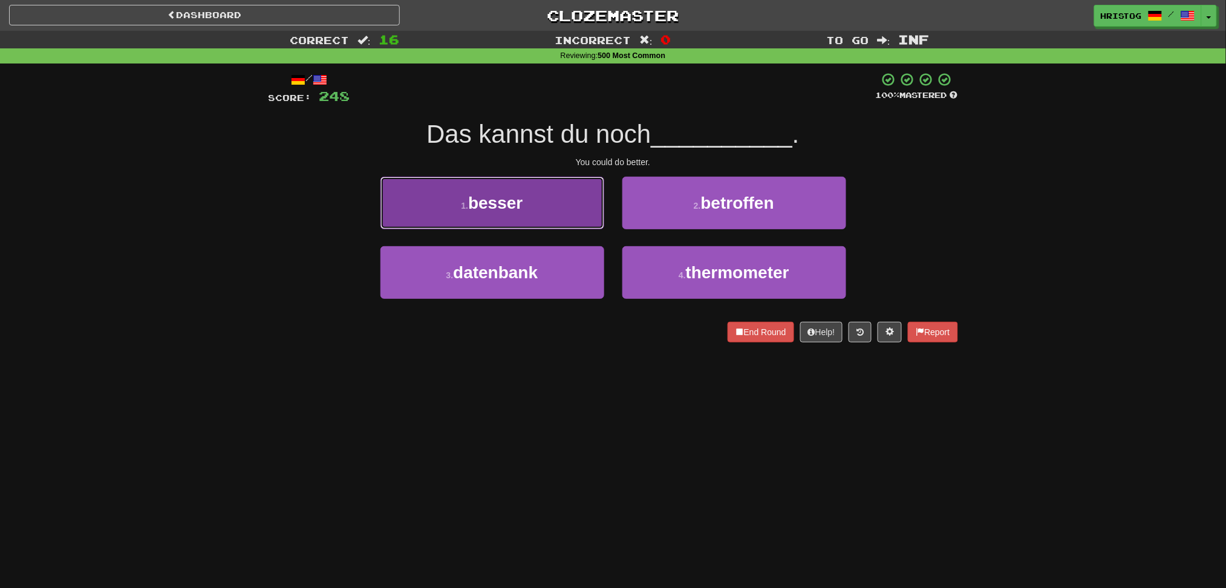
click at [581, 213] on button "1 . besser" at bounding box center [492, 203] width 224 height 53
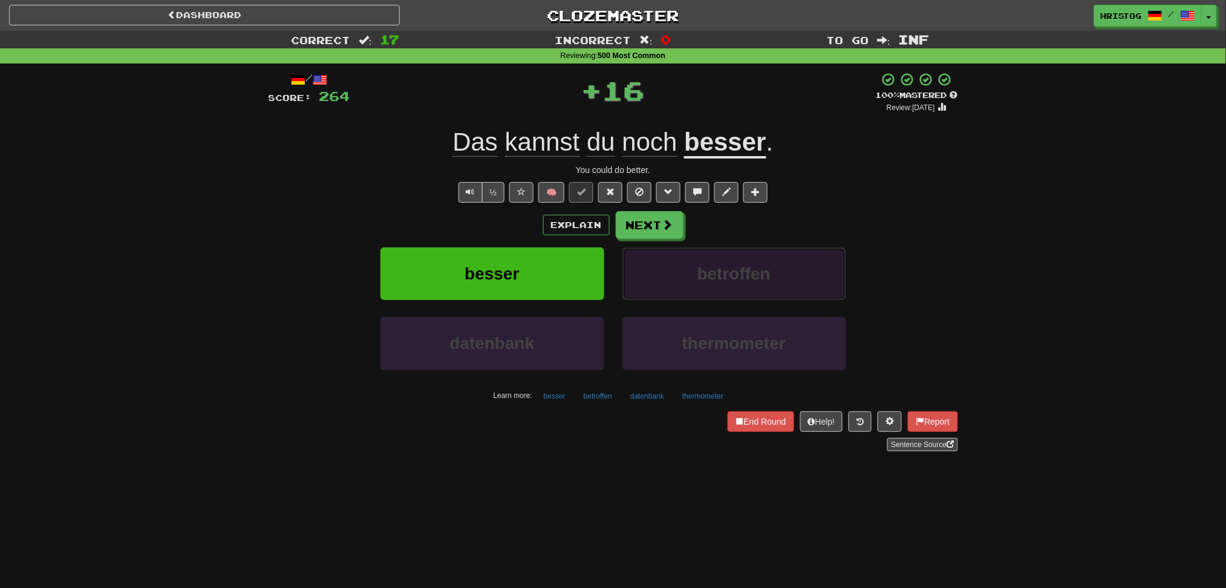
click at [729, 270] on span "betroffen" at bounding box center [733, 273] width 73 height 19
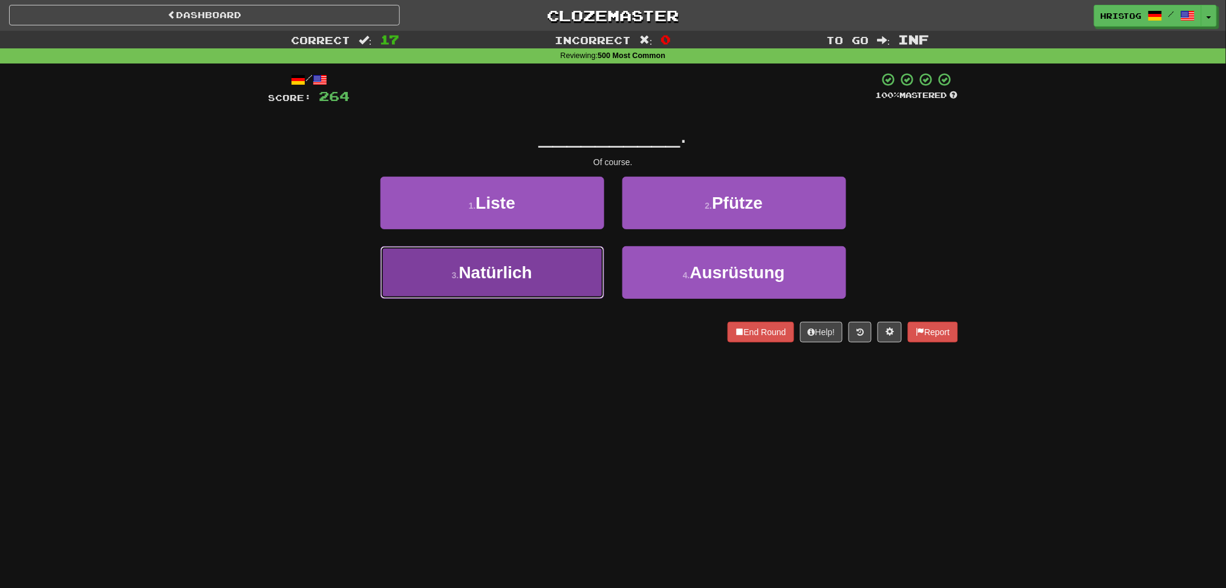
click at [582, 279] on button "3 . Natürlich" at bounding box center [492, 272] width 224 height 53
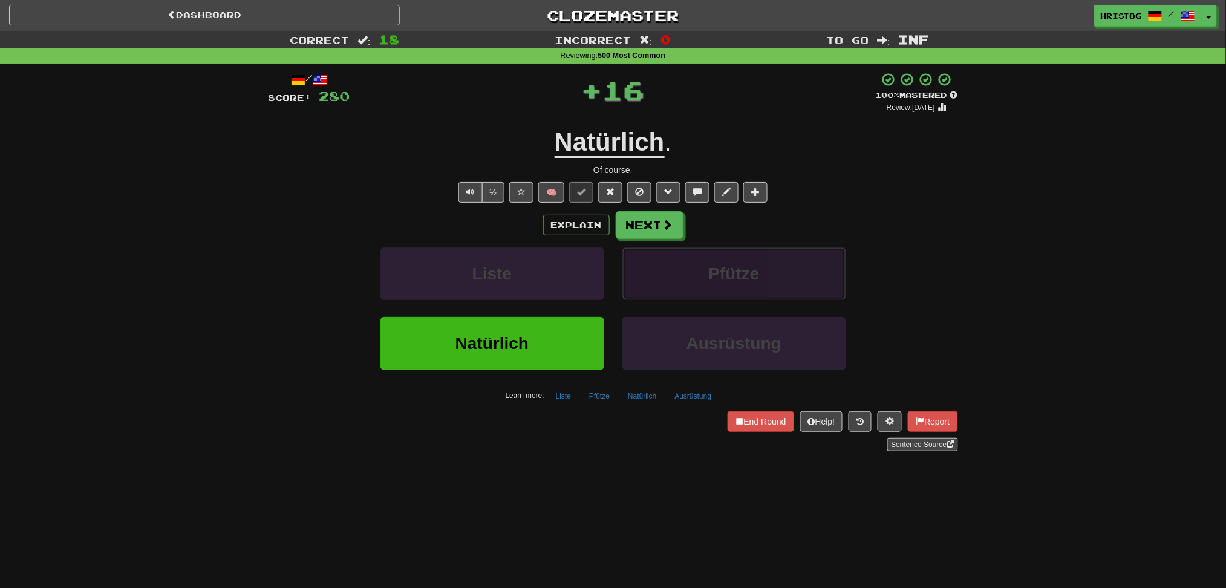
click at [738, 290] on button "Pfütze" at bounding box center [734, 273] width 224 height 53
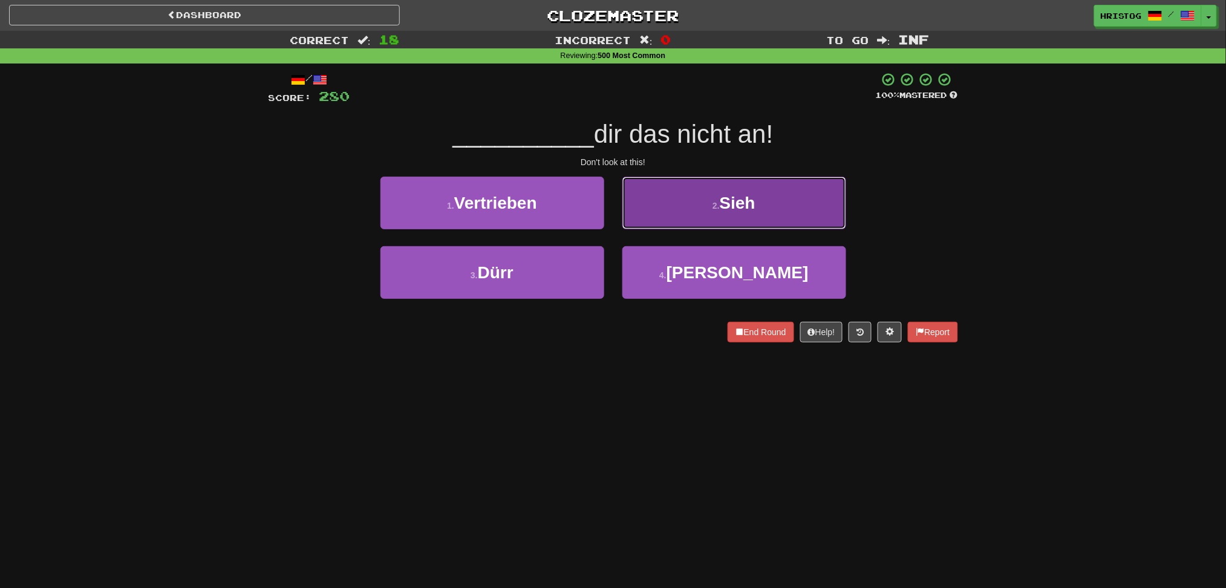
click at [683, 213] on button "2 . Sieh" at bounding box center [734, 203] width 224 height 53
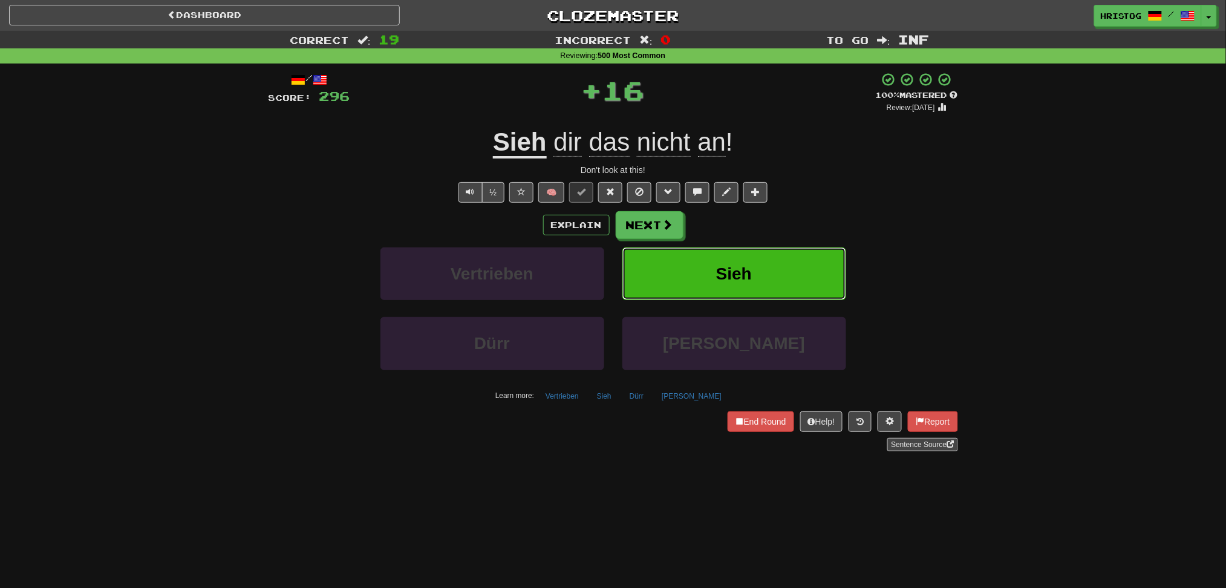
click at [770, 287] on button "Sieh" at bounding box center [734, 273] width 224 height 53
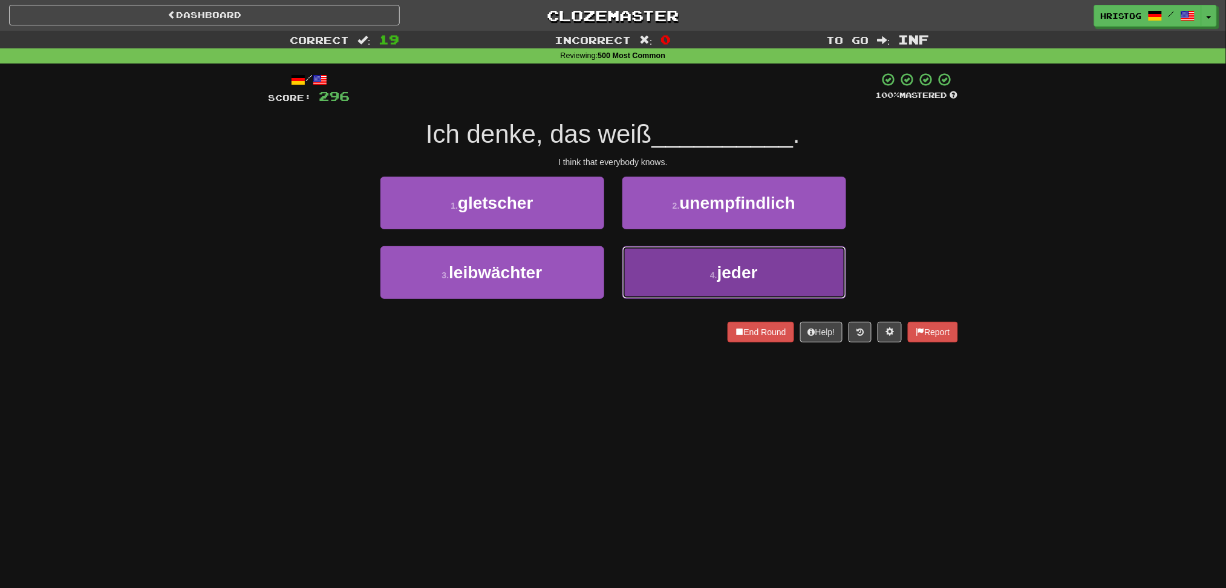
click at [745, 283] on button "4 . jeder" at bounding box center [734, 272] width 224 height 53
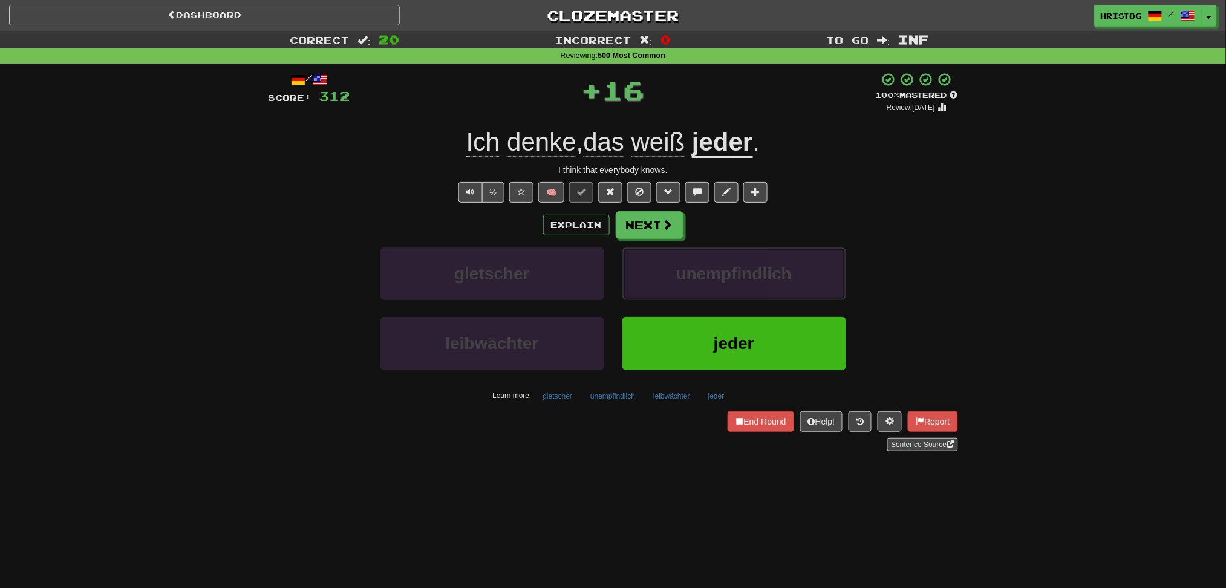
click at [745, 283] on button "unempfindlich" at bounding box center [734, 273] width 224 height 53
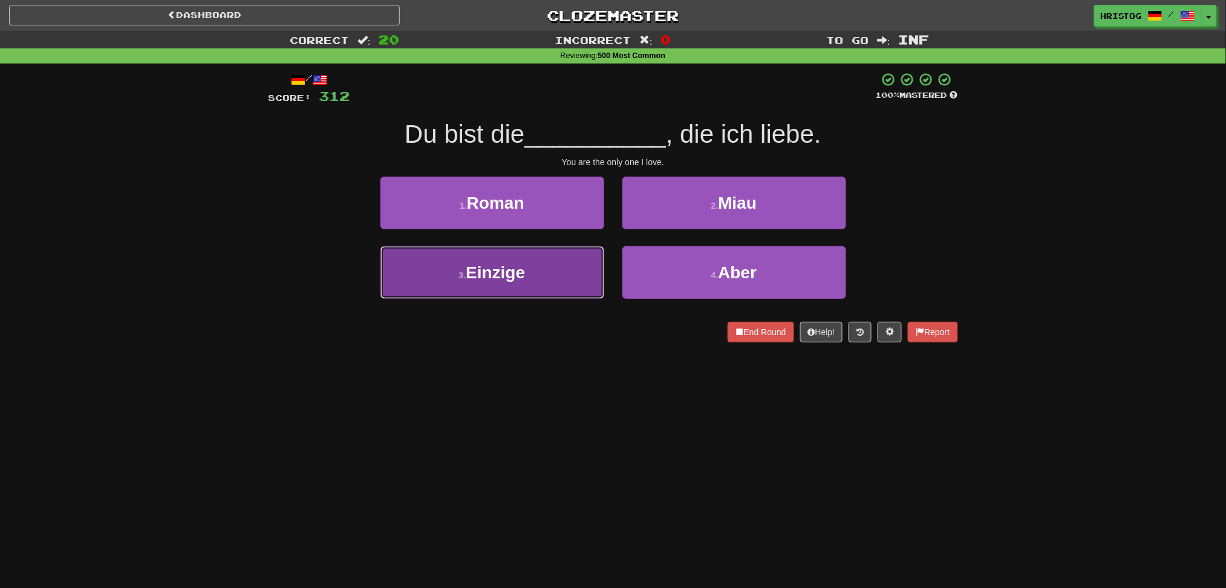
click at [575, 273] on button "3 . Einzige" at bounding box center [492, 272] width 224 height 53
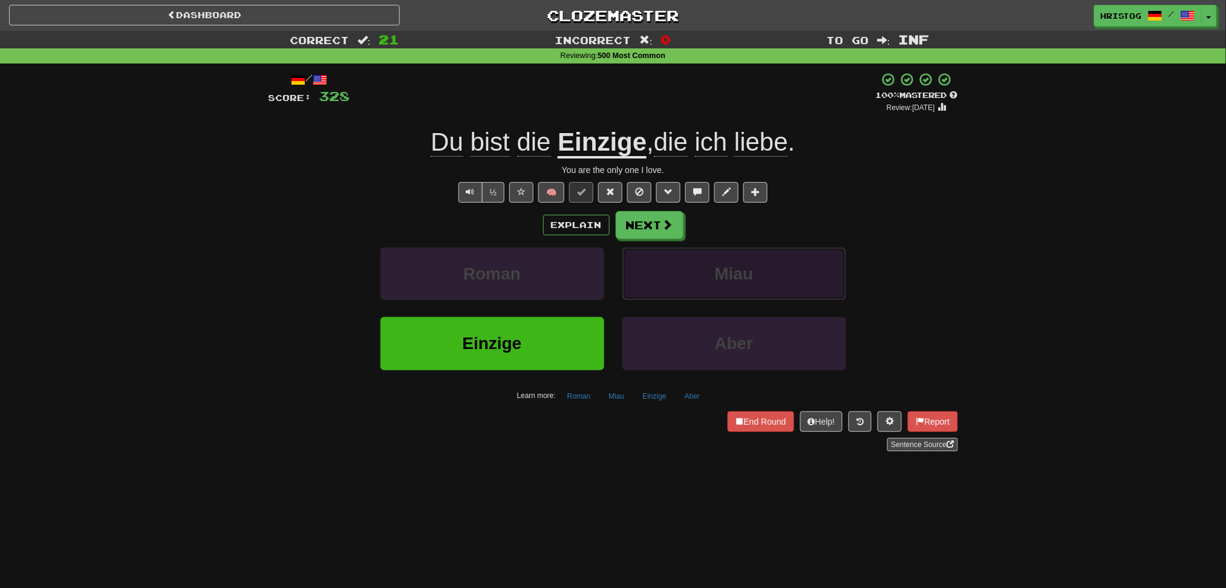
click at [712, 279] on button "Miau" at bounding box center [734, 273] width 224 height 53
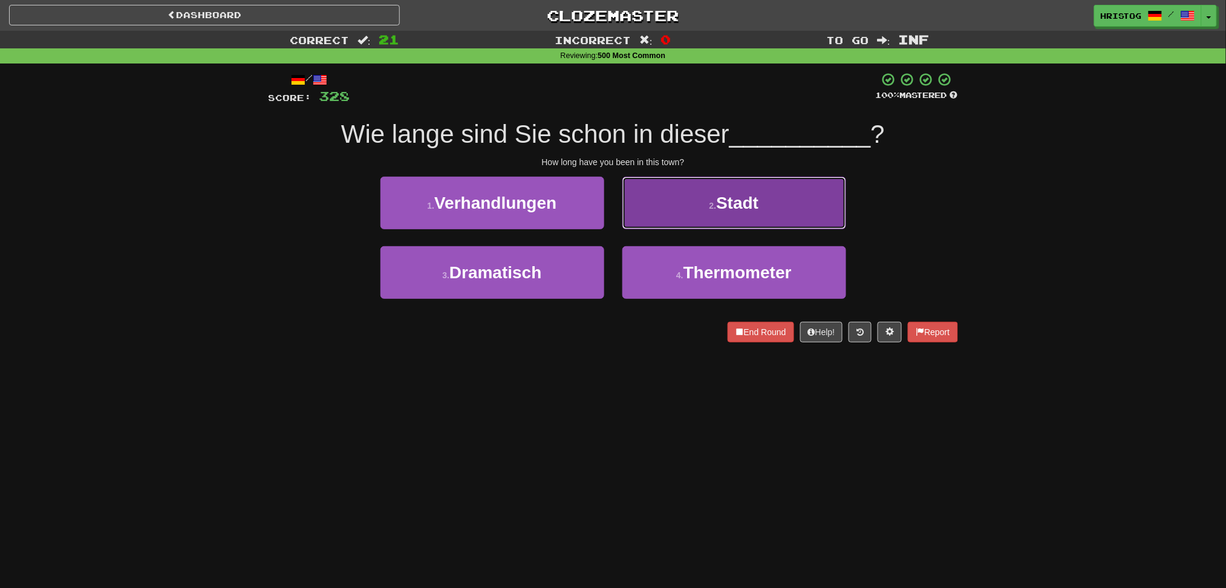
click at [723, 204] on span "Stadt" at bounding box center [737, 203] width 42 height 19
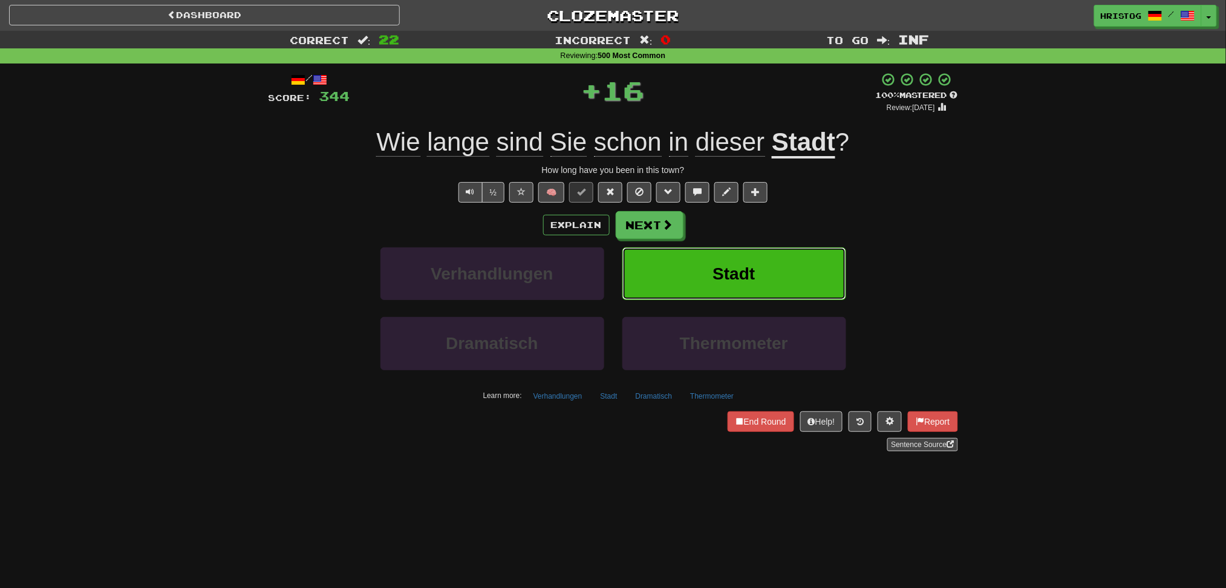
click at [709, 266] on button "Stadt" at bounding box center [734, 273] width 224 height 53
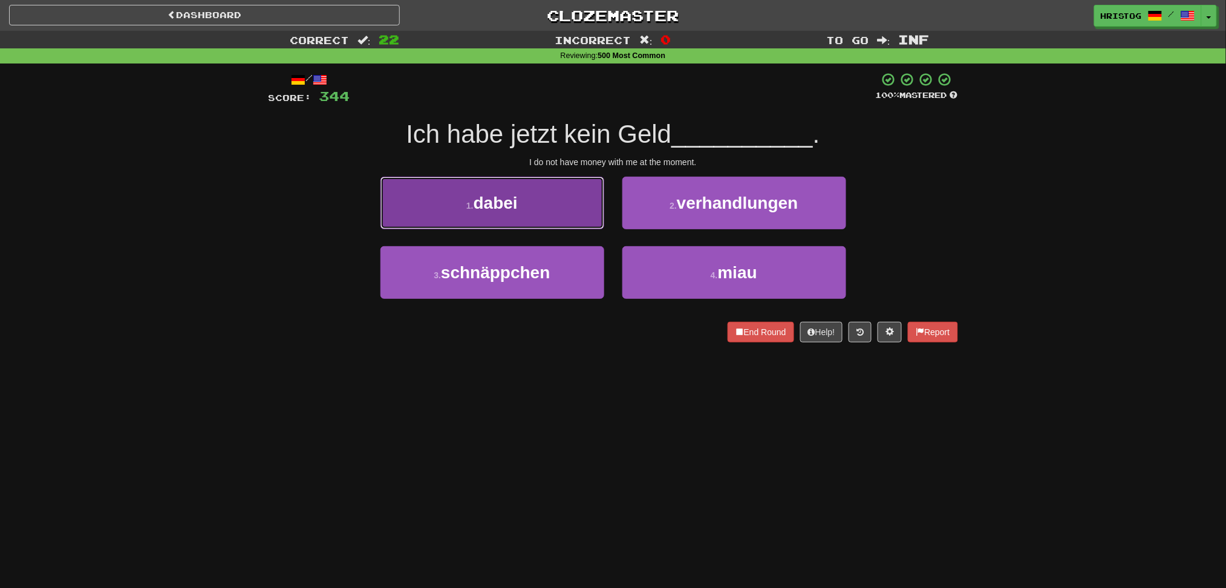
click at [554, 221] on button "1 . dabei" at bounding box center [492, 203] width 224 height 53
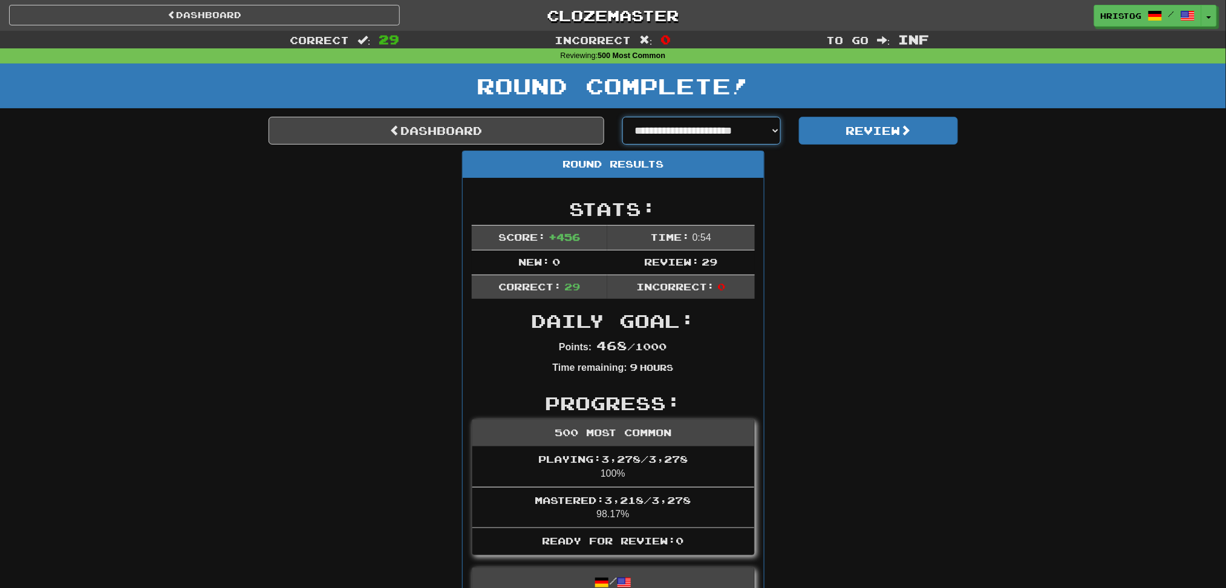
click at [757, 128] on select "**********" at bounding box center [701, 131] width 159 height 28
click at [904, 137] on button "Review" at bounding box center [878, 131] width 159 height 28
